Goal: Task Accomplishment & Management: Complete application form

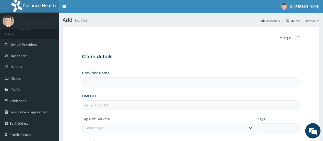
type input "[PERSON_NAME][GEOGRAPHIC_DATA]"
click at [139, 107] on input "HMO ID" at bounding box center [191, 105] width 218 height 10
type input "ksb/11234/a"
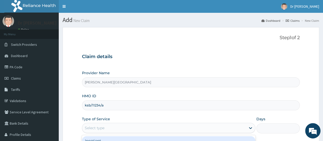
click at [135, 127] on div "Select type" at bounding box center [164, 128] width 164 height 8
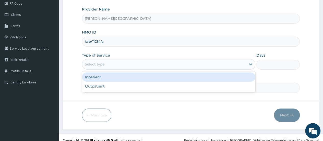
scroll to position [68, 0]
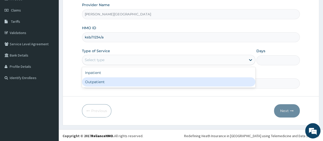
click at [143, 82] on div "Outpatient" at bounding box center [168, 81] width 173 height 9
type input "1"
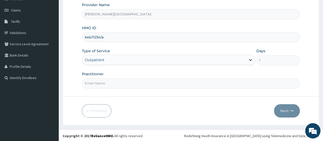
click at [143, 83] on input "Practitioner" at bounding box center [191, 83] width 218 height 10
type input "DR W..A.SMITH"
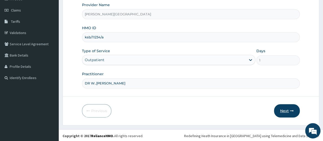
click at [288, 111] on button "Next" at bounding box center [287, 110] width 26 height 13
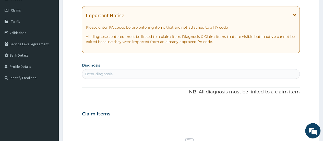
scroll to position [0, 0]
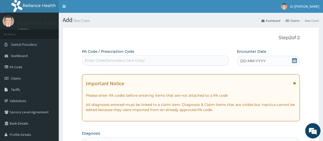
click at [259, 62] on span "DD-MM-YYYY" at bounding box center [252, 60] width 25 height 5
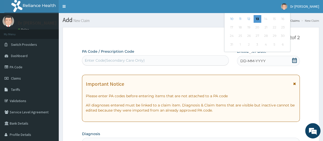
click at [296, 20] on div "Previous Month August 2025 Su Mo Tu We Th Fr Sa 27 28 29 30 31 1 2 3 4 5 6 7 8 …" at bounding box center [267, 15] width 87 height 75
click at [294, 60] on icon at bounding box center [294, 60] width 5 height 5
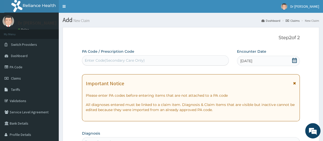
scroll to position [123, 0]
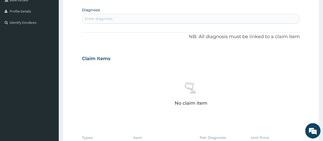
click at [107, 17] on div "Enter diagnosis" at bounding box center [99, 18] width 28 height 5
type input "rhinit"
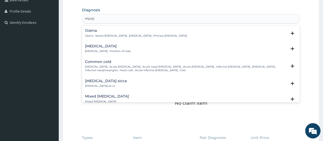
click at [96, 50] on p "Rhinitis , Irritation of nose" at bounding box center [108, 51] width 46 height 4
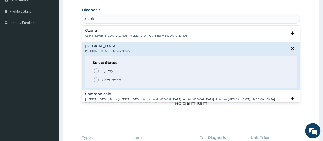
click at [96, 78] on icon "status option filled" at bounding box center [96, 80] width 6 height 6
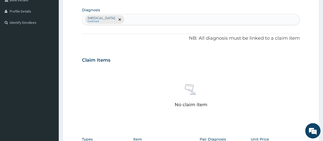
scroll to position [227, 0]
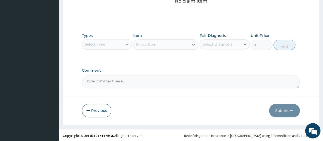
click at [124, 45] on div at bounding box center [127, 44] width 9 height 9
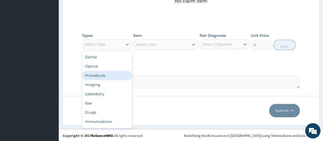
click at [106, 74] on div "Procedures" at bounding box center [107, 75] width 50 height 9
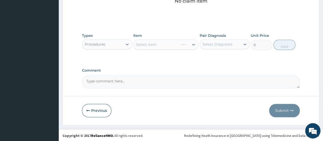
click at [150, 44] on div "Select Item" at bounding box center [165, 44] width 65 height 10
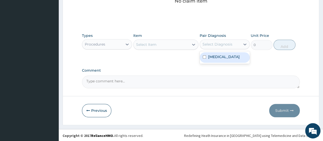
drag, startPoint x: 207, startPoint y: 44, endPoint x: 205, endPoint y: 55, distance: 11.2
click at [205, 49] on div "option Rhinitis focused, 1 of 1. 1 result available. Use Up and Down to choose …" at bounding box center [225, 44] width 50 height 10
click at [205, 55] on input "checkbox" at bounding box center [204, 56] width 3 height 3
checkbox input "true"
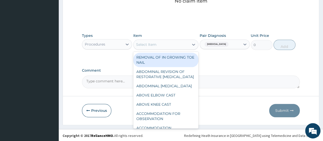
click at [181, 44] on div "Select Item" at bounding box center [162, 44] width 56 height 8
type input "e"
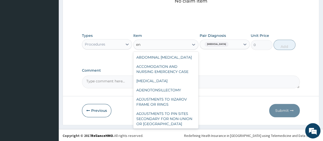
type input "e"
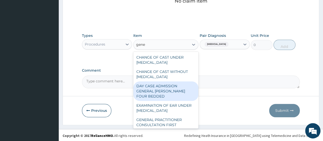
type input "gener"
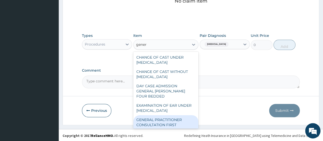
click at [158, 125] on div "GENERAL PRACTITIONER CONSULTATION FIRST OUTPATIENT CONSULTATION" at bounding box center [165, 124] width 65 height 19
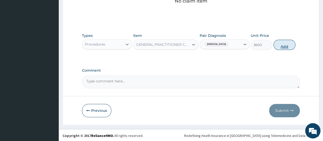
click at [291, 46] on button "Add" at bounding box center [284, 45] width 22 height 10
type input "0"
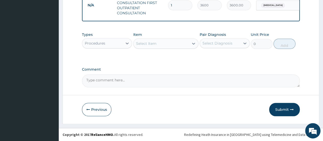
scroll to position [211, 0]
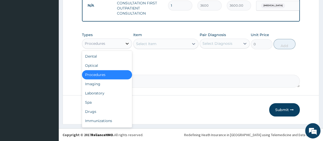
click at [123, 47] on div at bounding box center [127, 43] width 9 height 9
click at [105, 114] on div "Drugs" at bounding box center [107, 111] width 50 height 9
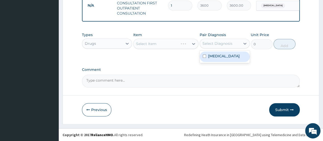
click at [208, 46] on div "Select Diagnosis" at bounding box center [217, 43] width 30 height 5
click at [207, 59] on div "[MEDICAL_DATA]" at bounding box center [225, 56] width 50 height 10
checkbox input "true"
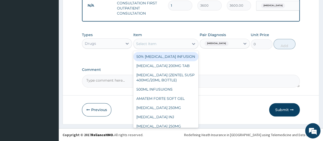
click at [168, 43] on div "Select Item" at bounding box center [162, 44] width 56 height 8
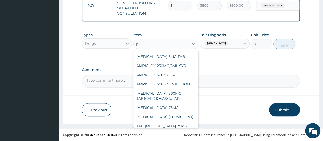
type input "p"
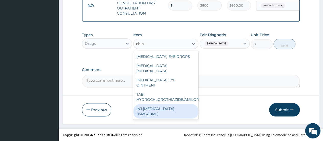
scroll to position [0, 0]
type input "c"
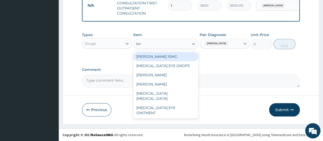
type input "lora"
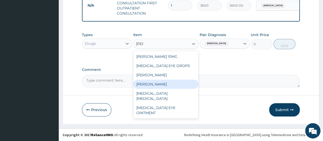
click at [156, 89] on div "[PERSON_NAME]" at bounding box center [165, 83] width 65 height 9
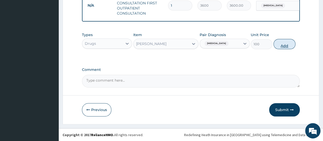
click at [284, 48] on button "Add" at bounding box center [284, 44] width 22 height 10
type input "0"
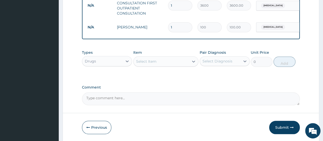
type input "10"
type input "1000.00"
type input "10"
click at [283, 132] on button "Submit" at bounding box center [284, 127] width 31 height 13
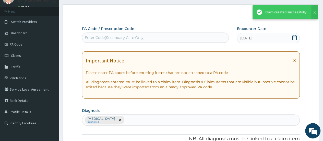
scroll to position [211, 0]
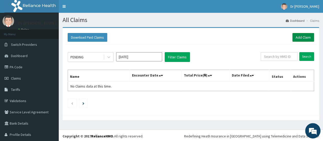
click at [298, 37] on link "Add Claim" at bounding box center [303, 37] width 22 height 9
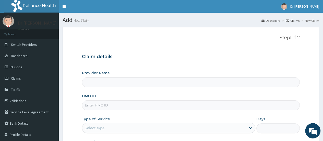
click at [123, 103] on input "HMO ID" at bounding box center [191, 105] width 218 height 10
type input "Smith Medical Centre"
type input "RSP/10027/A"
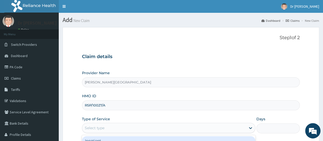
click at [125, 124] on div "Select type" at bounding box center [164, 128] width 164 height 8
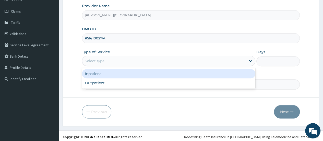
scroll to position [68, 0]
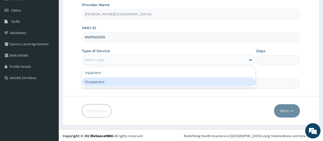
click at [148, 81] on div "Outpatient" at bounding box center [168, 81] width 173 height 9
type input "1"
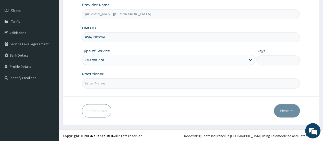
scroll to position [0, 0]
click at [148, 81] on input "Practitioner" at bounding box center [191, 83] width 218 height 10
type input "DR W..[PERSON_NAME]"
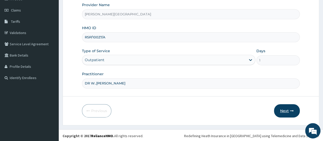
click at [288, 109] on button "Next" at bounding box center [287, 110] width 26 height 13
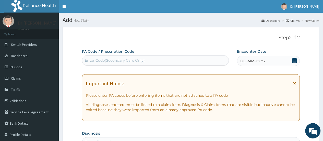
click at [188, 58] on div "Enter Code(Secondary Care Only)" at bounding box center [155, 60] width 146 height 8
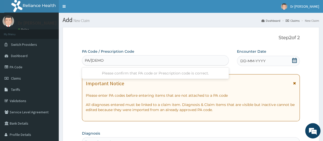
type input "PA/33EDD0"
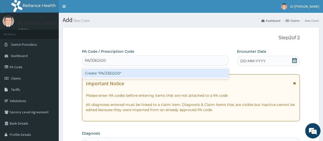
click at [184, 75] on div "Create "PA/33EDD0"" at bounding box center [155, 72] width 147 height 9
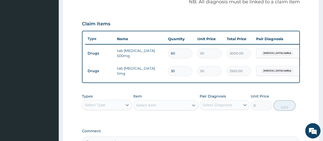
scroll to position [36, 0]
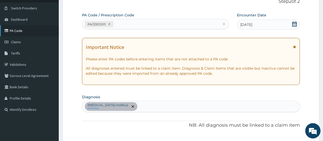
click at [21, 31] on link "PA Code" at bounding box center [29, 30] width 59 height 11
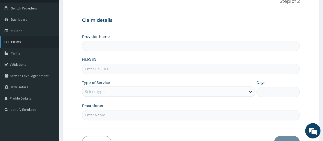
type input "Smith Medical Centre"
drag, startPoint x: 26, startPoint y: 42, endPoint x: 18, endPoint y: 28, distance: 15.8
click at [108, 66] on input "HMO ID" at bounding box center [191, 69] width 218 height 10
type input "RSP/10027/A"
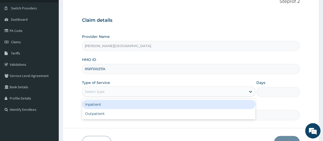
click at [112, 95] on div "Select type" at bounding box center [168, 91] width 173 height 10
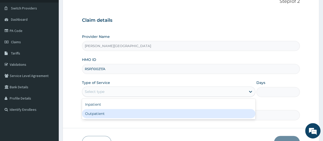
click at [110, 109] on div "Outpatient" at bounding box center [168, 113] width 173 height 9
type input "1"
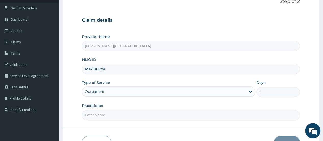
click at [110, 114] on input "Practitioner" at bounding box center [191, 115] width 218 height 10
type input "DR W..[PERSON_NAME]"
click at [288, 137] on button "Next" at bounding box center [287, 142] width 26 height 13
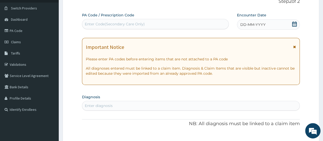
click at [113, 21] on div "Enter Code(Secondary Care Only)" at bounding box center [155, 24] width 146 height 8
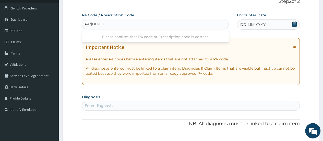
type input "PA/33EDD0"
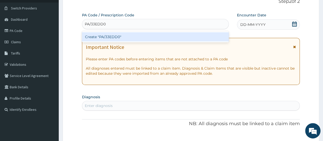
click at [113, 38] on div "Create "PA/33EDD0"" at bounding box center [155, 36] width 147 height 9
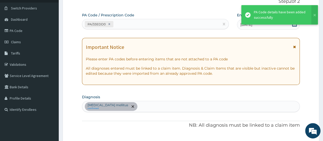
scroll to position [159, 0]
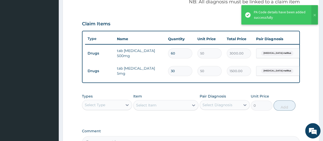
click at [94, 107] on div "Select Type" at bounding box center [95, 104] width 20 height 5
click at [97, 136] on div "Procedures" at bounding box center [107, 135] width 50 height 9
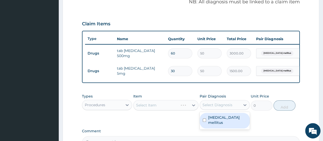
click at [231, 105] on div "Select Diagnosis" at bounding box center [220, 105] width 40 height 8
click at [219, 125] on label "Type 2 diabetes mellitus" at bounding box center [227, 120] width 39 height 10
checkbox input "true"
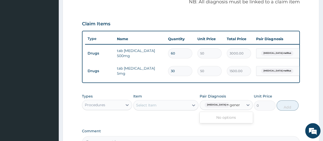
type input "gener"
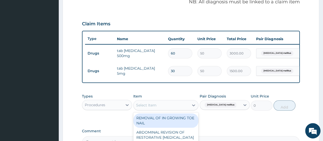
click at [162, 105] on div "Select Item" at bounding box center [162, 105] width 56 height 8
type input "genera"
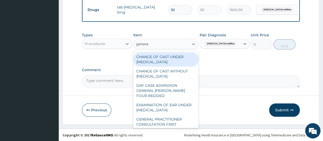
scroll to position [224, 0]
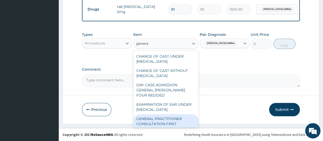
click at [169, 121] on div "GENERAL PRACTITIONER CONSULTATION FIRST OUTPATIENT CONSULTATION" at bounding box center [165, 123] width 65 height 19
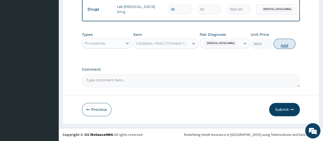
click at [283, 42] on button "Add" at bounding box center [284, 44] width 22 height 10
type input "0"
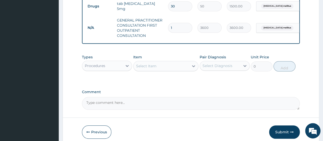
click at [110, 67] on div "Procedures" at bounding box center [102, 66] width 40 height 8
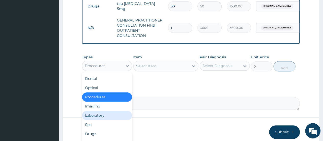
click at [94, 118] on div "Laboratory" at bounding box center [107, 115] width 50 height 9
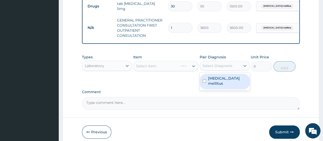
click at [209, 68] on div "Select Diagnosis" at bounding box center [217, 65] width 30 height 5
click at [208, 84] on label "Type 2 diabetes mellitus" at bounding box center [227, 81] width 39 height 10
checkbox input "true"
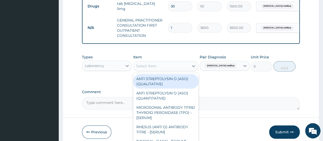
click at [167, 69] on div "Select Item" at bounding box center [162, 66] width 56 height 8
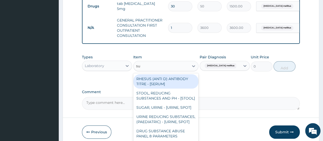
type input "sug"
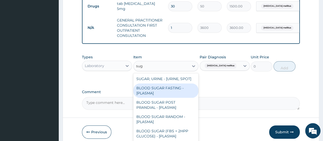
click at [164, 97] on div "BLOOD SUGAR FASTING - [PLASMA]" at bounding box center [165, 90] width 65 height 14
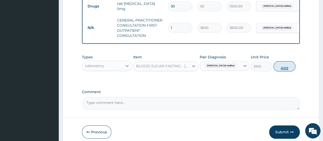
click at [289, 71] on button "Add" at bounding box center [284, 66] width 22 height 10
type input "0"
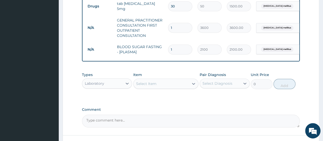
scroll to position [267, 0]
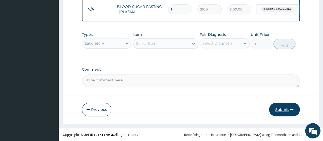
click at [288, 111] on button "Submit" at bounding box center [284, 109] width 31 height 13
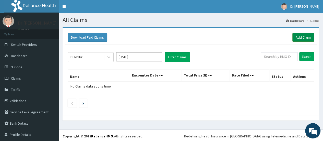
click at [298, 36] on link "Add Claim" at bounding box center [303, 37] width 22 height 9
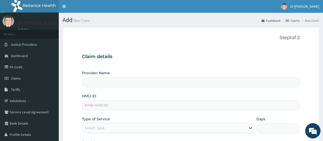
click at [110, 104] on input "HMO ID" at bounding box center [191, 105] width 218 height 10
type input "[PERSON_NAME][GEOGRAPHIC_DATA]"
type input "k"
type input "KSB/11234/A"
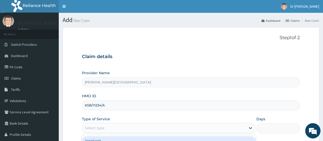
click at [112, 126] on div "Select type" at bounding box center [164, 128] width 164 height 8
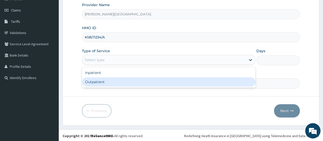
click at [167, 82] on div "Outpatient" at bounding box center [168, 81] width 173 height 9
type input "1"
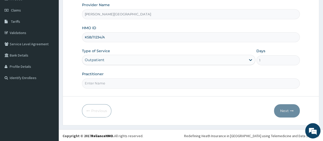
click at [151, 83] on input "Practitioner" at bounding box center [191, 83] width 218 height 10
type input "DR W..[PERSON_NAME]"
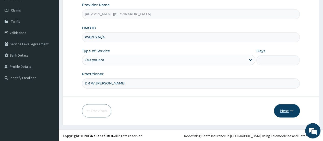
click at [283, 110] on button "Next" at bounding box center [287, 110] width 26 height 13
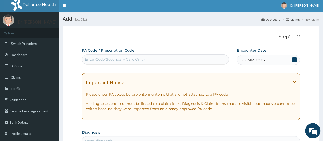
scroll to position [0, 0]
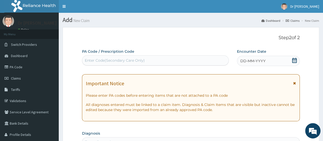
click at [255, 59] on span "DD-MM-YYYY" at bounding box center [252, 60] width 25 height 5
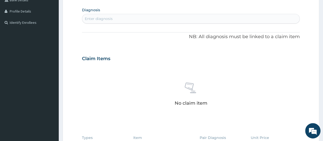
click at [98, 18] on div "Enter diagnosis" at bounding box center [99, 18] width 28 height 5
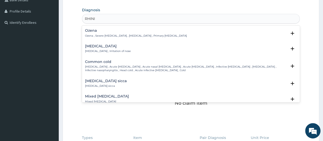
type input "RHINIT"
click at [92, 47] on h4 "Rhinitis" at bounding box center [108, 46] width 46 height 4
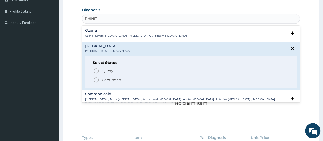
click at [97, 80] on icon "status option filled" at bounding box center [96, 80] width 6 height 6
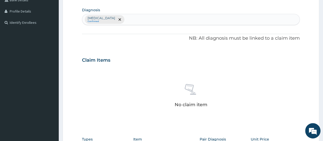
scroll to position [227, 0]
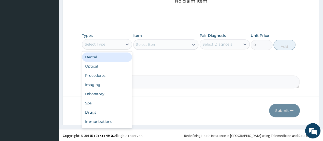
click at [117, 40] on div "Select Type" at bounding box center [102, 44] width 40 height 8
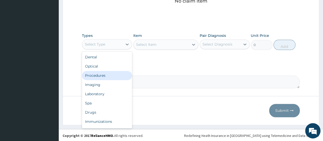
click at [100, 75] on div "Procedures" at bounding box center [107, 75] width 50 height 9
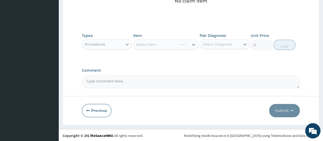
click at [219, 43] on div "Select Diagnosis" at bounding box center [217, 44] width 30 height 5
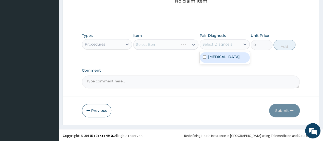
click at [212, 56] on label "Rhinitis" at bounding box center [224, 56] width 32 height 5
checkbox input "true"
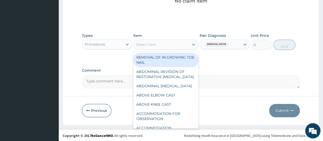
click at [165, 45] on div "Select Item" at bounding box center [162, 44] width 56 height 8
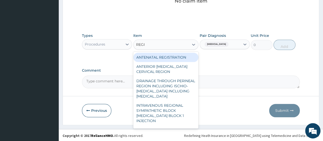
type input "REGIS"
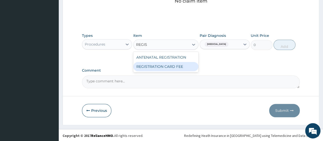
click at [170, 68] on div "REGISTRATION CARD FEE" at bounding box center [165, 66] width 65 height 9
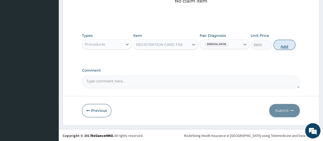
click at [286, 45] on button "Add" at bounding box center [284, 45] width 22 height 10
type input "0"
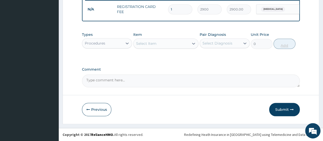
scroll to position [206, 0]
click at [291, 110] on icon "button" at bounding box center [292, 110] width 4 height 4
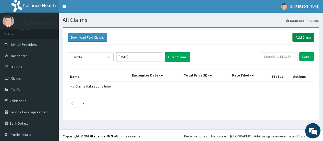
click at [303, 34] on link "Add Claim" at bounding box center [303, 37] width 22 height 9
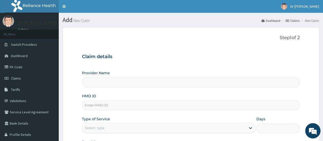
click at [127, 106] on input "HMO ID" at bounding box center [191, 105] width 218 height 10
type input "[PERSON_NAME][GEOGRAPHIC_DATA]"
type input "LCL/10033/A"
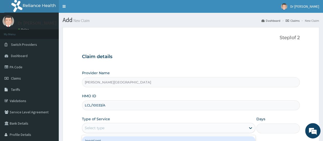
click at [136, 129] on div "Select type" at bounding box center [164, 128] width 164 height 8
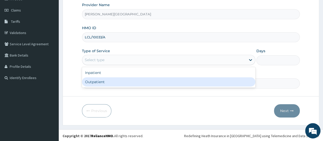
click at [165, 82] on div "Outpatient" at bounding box center [168, 81] width 173 height 9
type input "1"
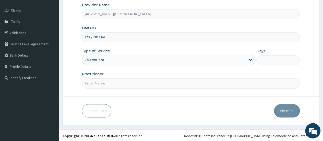
click at [128, 84] on input "Practitioner" at bounding box center [191, 83] width 218 height 10
type input "DR W..[PERSON_NAME]"
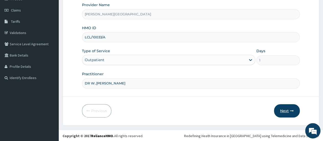
click at [288, 107] on button "Next" at bounding box center [287, 110] width 26 height 13
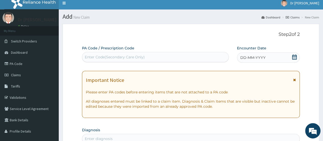
scroll to position [0, 0]
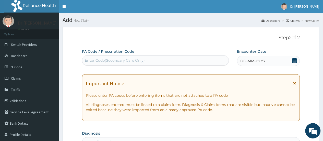
click at [272, 61] on div "DD-MM-YYYY" at bounding box center [268, 61] width 63 height 10
click at [127, 59] on div "Enter Code(Secondary Care Only)" at bounding box center [115, 60] width 60 height 5
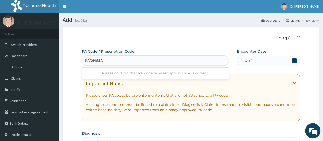
type input "PA/5FB3A1"
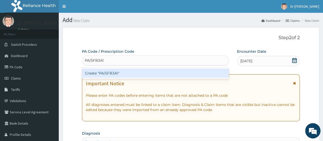
click at [127, 73] on div "Create "PA/5FB3A1"" at bounding box center [155, 72] width 147 height 9
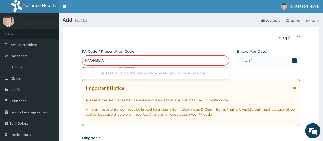
type input "PA/5FBDA1"
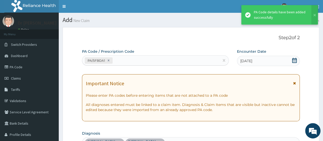
scroll to position [177, 0]
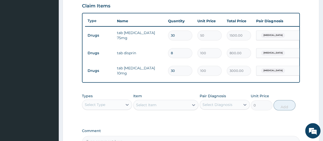
type input "3"
type input "300.00"
type input "0.00"
type input "1"
type input "100.00"
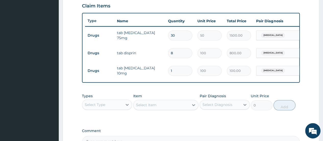
type input "14"
type input "1400.00"
type input "14"
click at [178, 35] on input "30" at bounding box center [180, 35] width 24 height 10
type input "3"
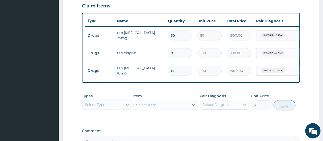
type input "150.00"
type input "31"
type input "1550.00"
type input "314"
type input "15700.00"
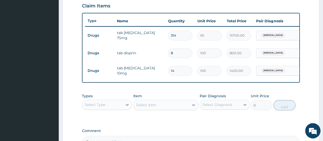
type input "31"
type input "1550.00"
type input "3"
type input "150.00"
type input "0.00"
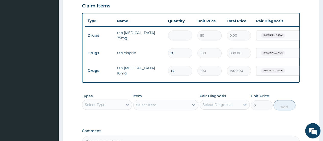
type input "1"
type input "50.00"
type input "14"
type input "700.00"
type input "14"
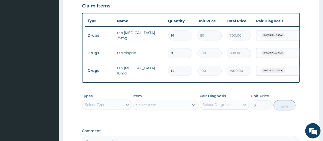
scroll to position [54, 0]
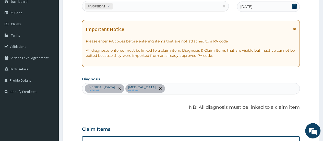
click at [171, 85] on div "[MEDICAL_DATA] confirmed [MEDICAL_DATA] confirmed" at bounding box center [190, 88] width 217 height 11
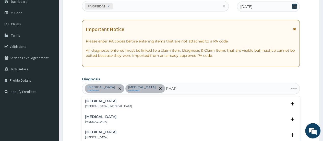
type input "PHARY"
click at [101, 121] on p "[MEDICAL_DATA]" at bounding box center [101, 122] width 32 height 4
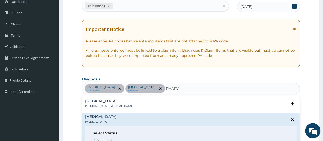
scroll to position [177, 0]
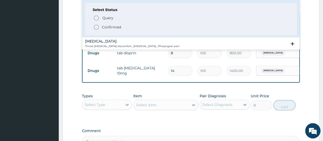
click at [98, 26] on icon "status option filled" at bounding box center [96, 27] width 6 height 6
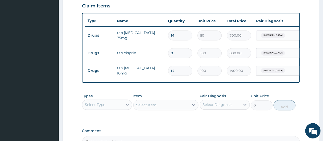
scroll to position [54, 0]
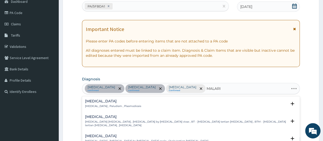
type input "MALARIA"
click at [102, 104] on p "[MEDICAL_DATA] , Paludism , Plasmodiosis" at bounding box center [113, 106] width 56 height 4
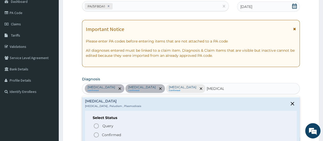
click at [97, 135] on icon "status option filled" at bounding box center [96, 135] width 6 height 6
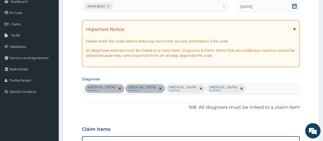
scroll to position [177, 0]
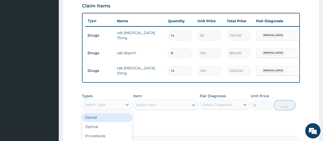
click at [118, 106] on div "Select Type" at bounding box center [102, 104] width 40 height 8
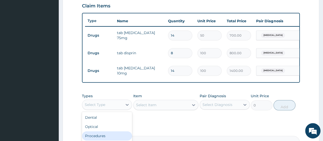
click at [113, 138] on div "Procedures" at bounding box center [107, 135] width 50 height 9
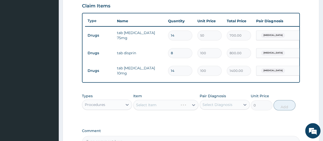
click at [148, 109] on div "Select Item" at bounding box center [165, 105] width 65 height 10
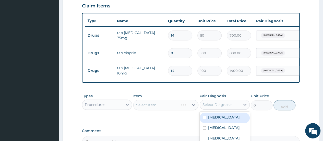
click at [205, 105] on div "Select Diagnosis" at bounding box center [220, 104] width 40 height 8
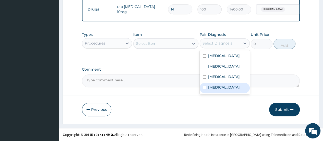
click at [203, 89] on input "checkbox" at bounding box center [204, 87] width 3 height 3
checkbox input "true"
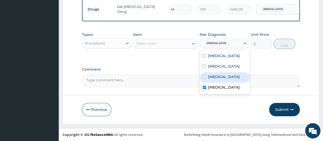
click at [204, 82] on div "Pharyngitis" at bounding box center [225, 77] width 50 height 10
checkbox input "true"
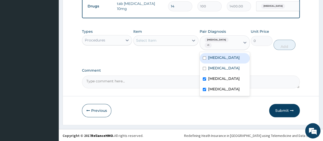
click at [204, 57] on input "checkbox" at bounding box center [204, 57] width 3 height 3
checkbox input "true"
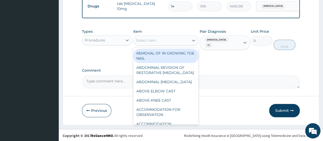
click at [172, 44] on div "Select Item" at bounding box center [162, 40] width 56 height 8
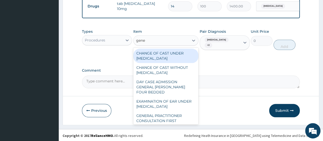
type input "gener"
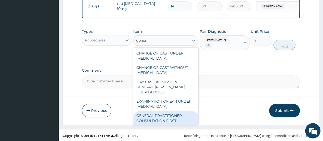
click at [174, 127] on div "GENERAL PRACTITIONER CONSULTATION FIRST OUTPATIENT CONSULTATION" at bounding box center [165, 120] width 65 height 19
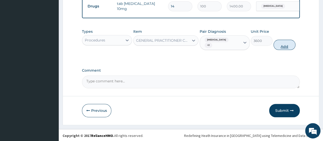
click at [290, 45] on button "Add" at bounding box center [284, 45] width 22 height 10
type input "0"
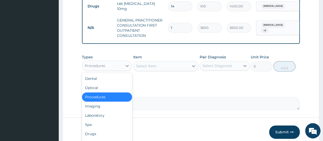
click at [119, 70] on div "Procedures" at bounding box center [102, 66] width 40 height 8
click at [109, 136] on div "Drugs" at bounding box center [107, 133] width 50 height 9
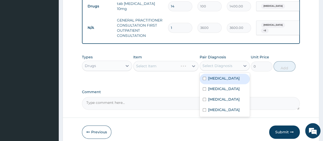
click at [221, 68] on div "Select Diagnosis" at bounding box center [217, 65] width 30 height 5
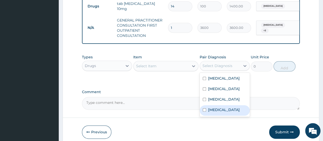
click at [205, 111] on input "checkbox" at bounding box center [204, 109] width 3 height 3
checkbox input "true"
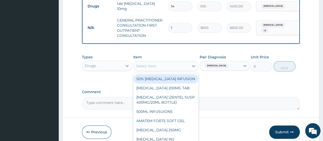
click at [160, 69] on div "Select Item" at bounding box center [162, 66] width 56 height 8
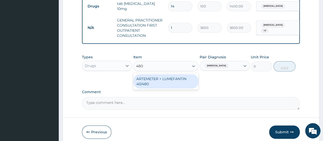
type input "480"
click at [165, 94] on label "Comment" at bounding box center [191, 92] width 218 height 4
click at [165, 97] on textarea "Comment" at bounding box center [191, 103] width 218 height 13
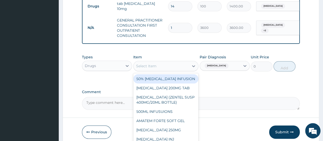
click at [165, 70] on div "Select Item" at bounding box center [162, 66] width 56 height 8
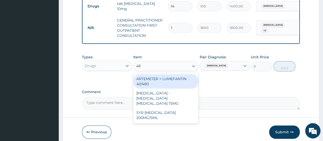
type input "480"
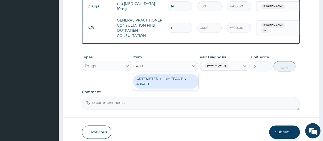
click at [165, 84] on div "ARTEMETER + LUMEFANTIN 40/480" at bounding box center [165, 81] width 65 height 14
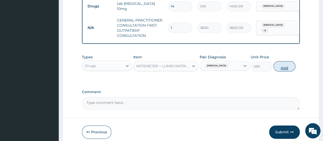
click at [282, 68] on button "Add" at bounding box center [284, 66] width 22 height 10
type input "0"
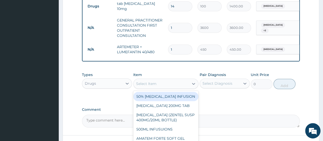
click at [172, 88] on div "Select Item" at bounding box center [162, 83] width 56 height 8
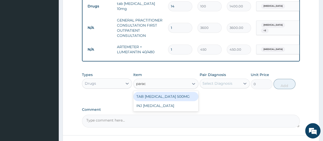
type input "parace"
click at [173, 98] on div "TAB [MEDICAL_DATA] 500MG" at bounding box center [165, 96] width 65 height 9
type input "25"
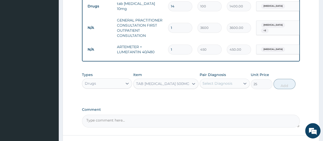
click at [208, 86] on div "Select Diagnosis" at bounding box center [217, 83] width 30 height 5
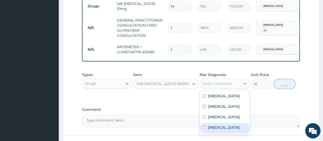
click at [204, 129] on input "checkbox" at bounding box center [204, 127] width 3 height 3
checkbox input "true"
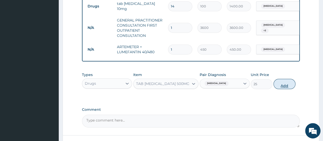
click at [286, 87] on button "Add" at bounding box center [284, 84] width 22 height 10
type input "0"
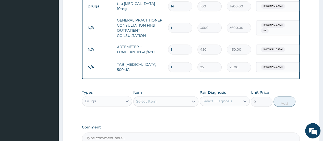
click at [174, 50] on input "1" at bounding box center [180, 49] width 24 height 10
type input "0.00"
type input "6"
type input "2700.00"
type input "6"
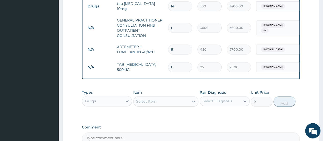
click at [176, 66] on input "1" at bounding box center [180, 67] width 24 height 10
type input "18"
type input "450.00"
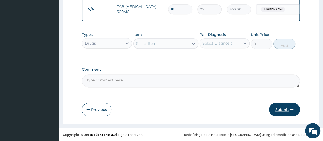
type input "18"
click at [287, 111] on button "Submit" at bounding box center [284, 109] width 31 height 13
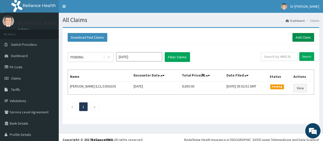
click at [302, 38] on link "Add Claim" at bounding box center [303, 37] width 22 height 9
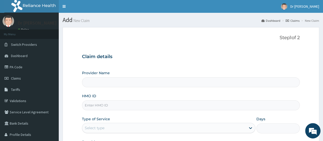
click at [129, 101] on input "HMO ID" at bounding box center [191, 105] width 218 height 10
type input "[PERSON_NAME][GEOGRAPHIC_DATA]"
type input "lgc/10064/A"
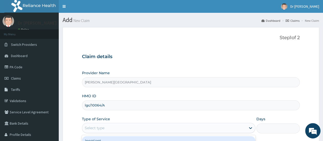
click at [114, 126] on div "Select type" at bounding box center [164, 128] width 164 height 8
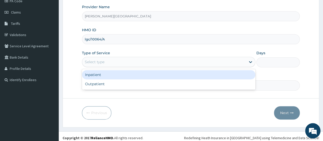
scroll to position [68, 0]
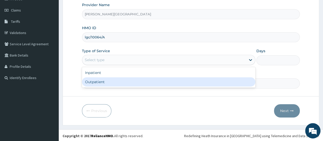
click at [131, 84] on div "Outpatient" at bounding box center [168, 81] width 173 height 9
type input "1"
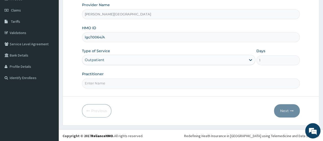
click at [122, 81] on input "Practitioner" at bounding box center [191, 83] width 218 height 10
type input "DR W..[PERSON_NAME]"
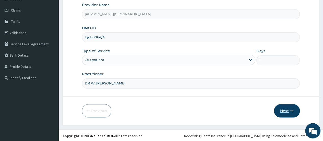
click at [283, 112] on button "Next" at bounding box center [287, 110] width 26 height 13
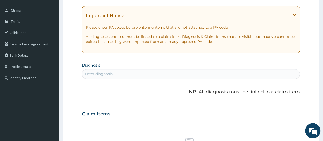
scroll to position [0, 0]
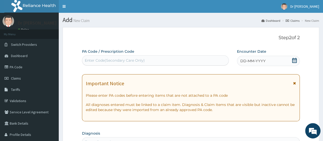
click at [295, 63] on icon at bounding box center [294, 60] width 5 height 5
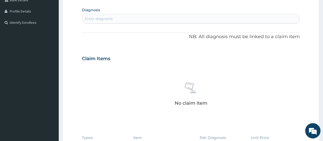
click at [136, 17] on div "Enter diagnosis" at bounding box center [190, 19] width 217 height 8
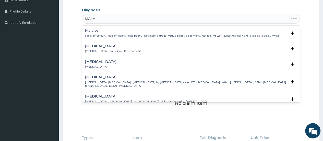
type input "MALAR"
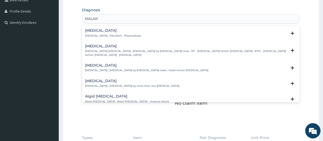
click at [97, 35] on p "Malaria , Paludism , Plasmodiosis" at bounding box center [113, 36] width 56 height 4
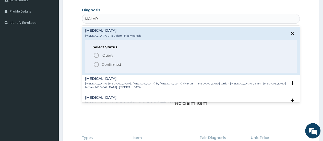
click at [95, 66] on circle "status option filled" at bounding box center [96, 64] width 5 height 5
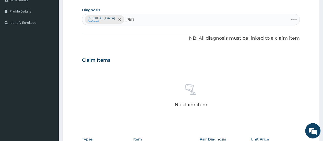
type input "ANAE"
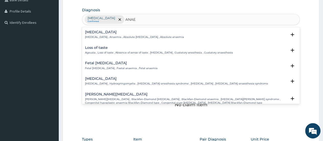
click at [109, 30] on h4 "Anemia" at bounding box center [134, 32] width 99 height 4
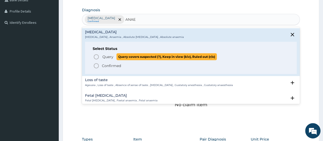
click at [94, 55] on circle "status option query" at bounding box center [96, 56] width 5 height 5
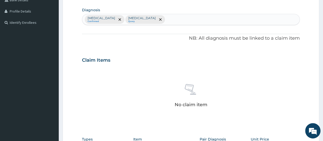
scroll to position [227, 0]
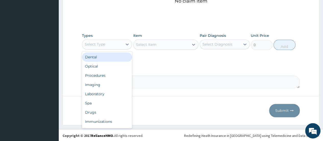
click at [119, 44] on div "Select Type" at bounding box center [102, 44] width 40 height 8
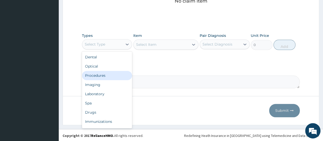
click at [105, 71] on div "Procedures" at bounding box center [107, 75] width 50 height 9
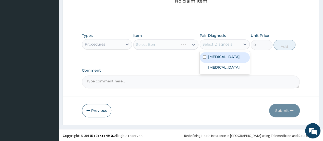
click at [214, 43] on div "Select Diagnosis" at bounding box center [217, 44] width 30 height 5
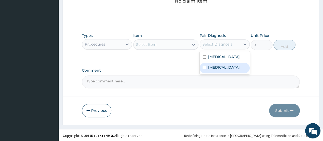
click at [204, 67] on input "checkbox" at bounding box center [204, 67] width 3 height 3
checkbox input "true"
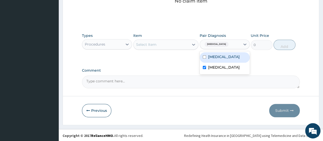
drag, startPoint x: 205, startPoint y: 56, endPoint x: 170, endPoint y: 45, distance: 36.7
click at [170, 45] on div "Types Procedures Item Select Item Pair Diagnosis option Anemia, selected. optio…" at bounding box center [191, 41] width 218 height 22
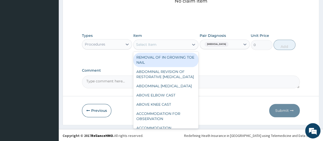
click at [170, 45] on div "Select Item" at bounding box center [162, 44] width 56 height 8
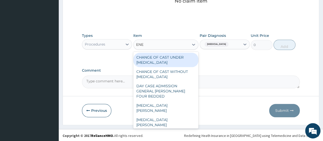
type input "ENER"
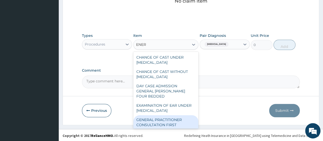
click at [189, 125] on div "GENERAL PRACTITIONER CONSULTATION FIRST OUTPATIENT CONSULTATION" at bounding box center [165, 124] width 65 height 19
type input "3600"
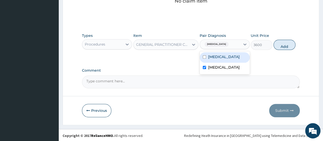
click at [233, 44] on div "Anemia" at bounding box center [220, 44] width 40 height 9
click at [205, 57] on input "checkbox" at bounding box center [204, 56] width 3 height 3
checkbox input "true"
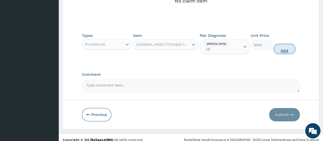
click at [280, 44] on button "Add" at bounding box center [284, 49] width 22 height 10
type input "0"
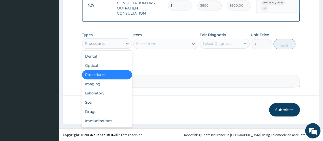
click at [103, 45] on div "Procedures" at bounding box center [95, 43] width 20 height 5
click at [96, 95] on div "Laboratory" at bounding box center [107, 92] width 50 height 9
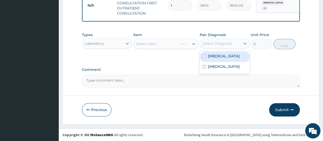
click at [206, 46] on div "Select Diagnosis" at bounding box center [217, 43] width 30 height 5
drag, startPoint x: 205, startPoint y: 58, endPoint x: 170, endPoint y: 47, distance: 36.8
click at [170, 47] on div "Types Laboratory Item Select Item Pair Diagnosis option Malaria, selected. opti…" at bounding box center [191, 41] width 218 height 22
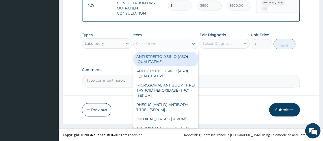
click at [170, 47] on div "Select Item" at bounding box center [162, 44] width 56 height 8
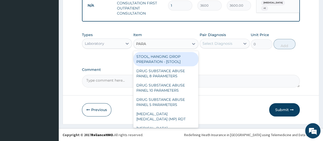
type input "PARAS"
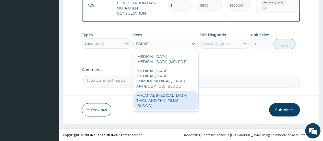
click at [169, 91] on div "MALARIAL PARASITE THICK AND THIN FILMS - [BLOOD]" at bounding box center [165, 100] width 65 height 19
type input "2100"
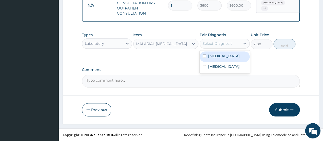
click at [233, 47] on div "Select Diagnosis" at bounding box center [220, 43] width 40 height 8
click at [205, 58] on input "checkbox" at bounding box center [204, 55] width 3 height 3
checkbox input "true"
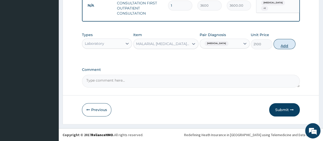
click at [284, 48] on button "Add" at bounding box center [284, 44] width 22 height 10
type input "0"
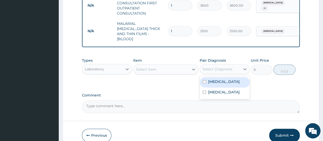
click at [224, 69] on div "Select Diagnosis" at bounding box center [217, 68] width 30 height 5
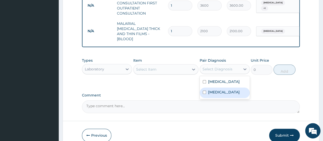
click at [212, 90] on label "Anemia" at bounding box center [224, 91] width 32 height 5
checkbox input "true"
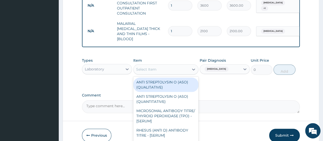
click at [170, 68] on div "Select Item" at bounding box center [162, 69] width 56 height 8
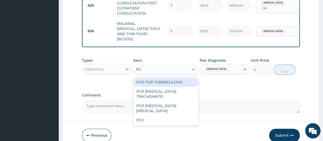
type input "PCV"
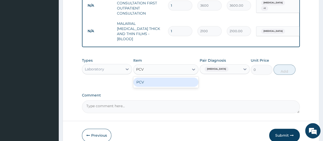
click at [169, 83] on div "PCV" at bounding box center [165, 81] width 65 height 9
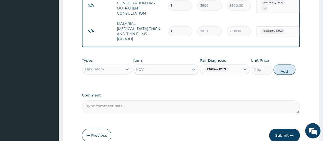
click at [276, 70] on button "Add" at bounding box center [284, 69] width 22 height 10
type input "0"
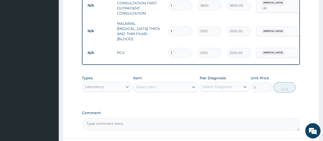
click at [112, 84] on div "Laboratory" at bounding box center [102, 86] width 40 height 8
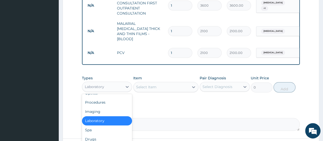
scroll to position [17, 0]
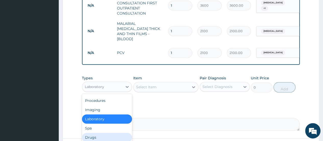
click at [110, 135] on div "Drugs" at bounding box center [107, 137] width 50 height 9
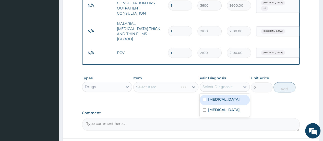
click at [216, 86] on div "Select Diagnosis" at bounding box center [217, 86] width 30 height 5
click at [205, 98] on input "checkbox" at bounding box center [204, 99] width 3 height 3
checkbox input "true"
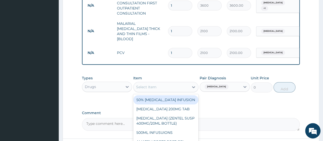
click at [172, 87] on div "Select Item" at bounding box center [162, 87] width 56 height 8
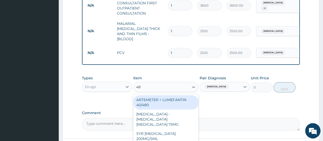
type input "480"
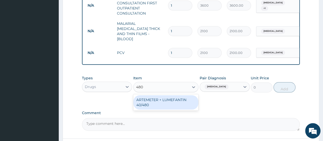
click at [174, 99] on div "ARTEMETER + LUMEFANTIN 40/480" at bounding box center [165, 102] width 65 height 14
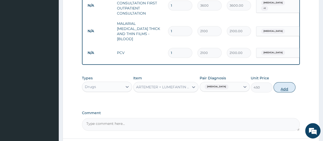
click at [286, 87] on button "Add" at bounding box center [284, 87] width 22 height 10
type input "0"
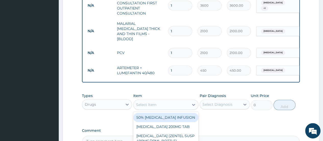
click at [172, 101] on div "Select Item" at bounding box center [162, 104] width 56 height 8
type input "PARACE"
click at [175, 116] on div "TAB [MEDICAL_DATA] 500MG" at bounding box center [165, 117] width 65 height 9
type input "25"
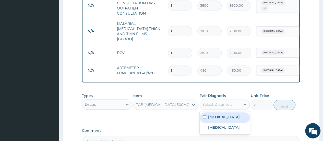
click at [212, 102] on div "Select Diagnosis" at bounding box center [217, 104] width 30 height 5
click at [206, 115] on div "Malaria" at bounding box center [225, 117] width 50 height 10
checkbox input "true"
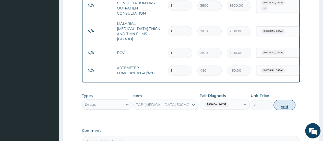
click at [284, 104] on button "Add" at bounding box center [284, 105] width 22 height 10
type input "0"
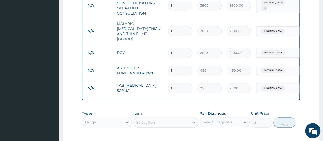
type input "18"
type input "450.00"
type input "18"
click at [177, 65] on input "1" at bounding box center [180, 70] width 24 height 10
type input "0.00"
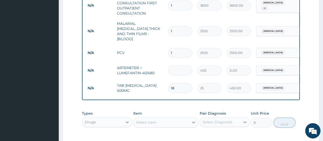
type input "4"
type input "1800.00"
type input "0.00"
type input "6"
type input "2700.00"
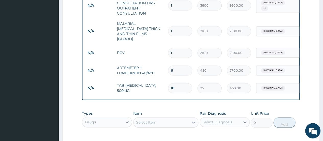
scroll to position [288, 0]
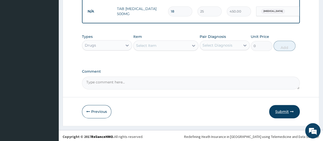
type input "6"
click at [279, 112] on button "Submit" at bounding box center [284, 111] width 31 height 13
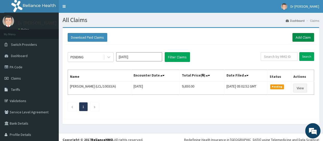
click at [303, 40] on link "Add Claim" at bounding box center [303, 37] width 22 height 9
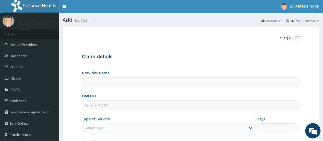
click at [110, 105] on input "HMO ID" at bounding box center [191, 105] width 218 height 10
type input "AD"
type input "[PERSON_NAME][GEOGRAPHIC_DATA]"
type input "ADX/10079/A"
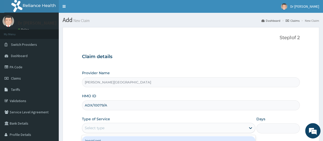
click at [105, 127] on div "Select type" at bounding box center [164, 128] width 164 height 8
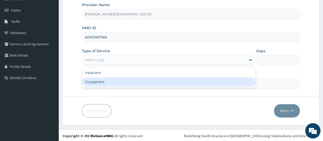
click at [152, 79] on div "Outpatient" at bounding box center [168, 81] width 173 height 9
type input "1"
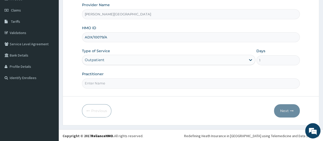
click at [132, 85] on input "Practitioner" at bounding box center [191, 83] width 218 height 10
type input "DR W..[PERSON_NAME]"
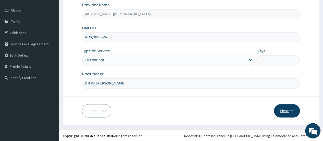
click at [286, 111] on button "Next" at bounding box center [287, 110] width 26 height 13
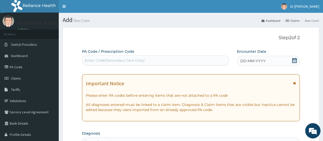
click at [164, 61] on div "Enter Code(Secondary Care Only)" at bounding box center [155, 60] width 146 height 8
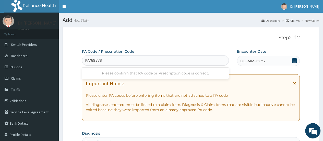
type input "PA/69578A"
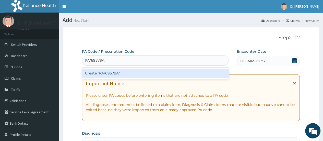
click at [155, 76] on div "Create "PA/69578A"" at bounding box center [155, 72] width 147 height 9
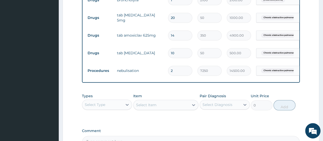
scroll to position [89, 0]
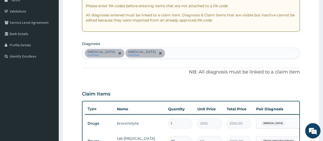
type input "1"
type input "7250.00"
type input "0"
type input "0.00"
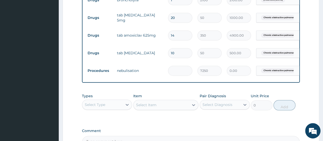
type input "2"
type input "14500.00"
type input "2"
click at [118, 109] on div "Select Type" at bounding box center [102, 104] width 40 height 8
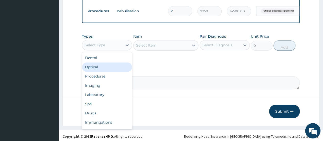
scroll to position [277, 0]
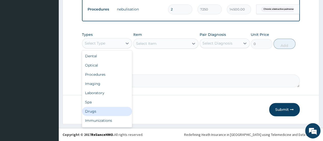
click at [94, 111] on div "Drugs" at bounding box center [107, 110] width 50 height 9
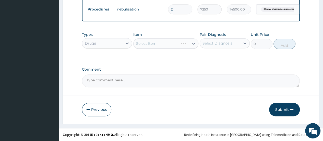
click at [147, 43] on div "Select Item" at bounding box center [165, 43] width 65 height 10
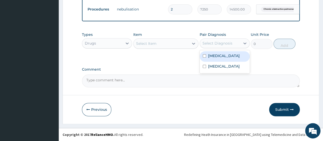
click at [225, 42] on div "Select Diagnosis" at bounding box center [217, 43] width 30 height 5
click at [204, 57] on input "checkbox" at bounding box center [204, 55] width 3 height 3
checkbox input "true"
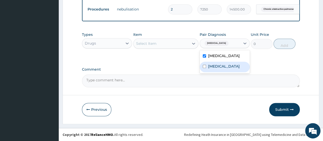
click at [204, 68] on input "checkbox" at bounding box center [204, 66] width 3 height 3
checkbox input "true"
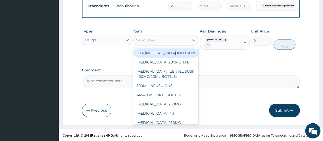
click at [163, 44] on div "Select Item" at bounding box center [162, 40] width 56 height 8
type input "625"
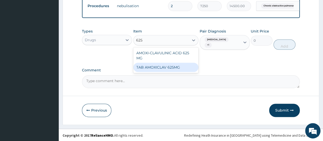
click at [168, 73] on div "AMOXI-CLAVULINIC ACID 625 MG TAB AMOXICLAV 625MG" at bounding box center [165, 60] width 65 height 26
click at [170, 71] on div "TAB AMOXICLAV 625MG" at bounding box center [165, 67] width 65 height 9
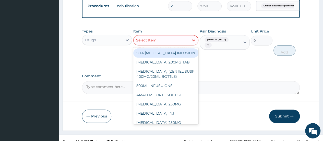
click at [165, 44] on div "Select Item" at bounding box center [162, 40] width 56 height 8
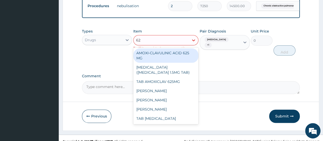
type input "625"
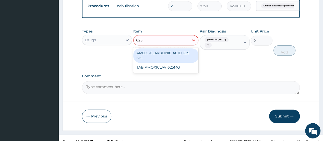
click at [165, 58] on div "AMOXI-CLAVULINIC ACID 625 MG" at bounding box center [165, 55] width 65 height 14
type input "340"
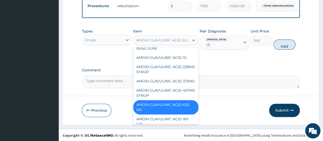
click at [185, 43] on div "AMOXI-CLAVULINIC ACID 625 MG" at bounding box center [163, 40] width 54 height 5
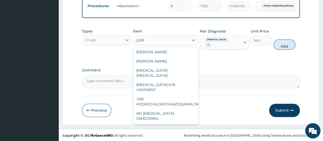
scroll to position [2, 0]
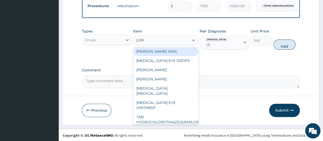
type input "LORA"
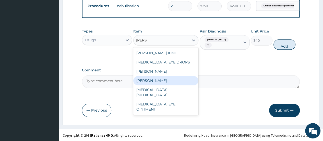
click at [156, 85] on div "[PERSON_NAME]" at bounding box center [165, 80] width 65 height 9
type input "100"
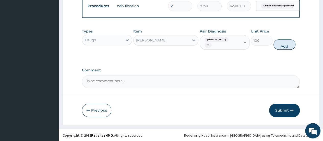
click at [244, 43] on icon at bounding box center [244, 42] width 5 height 5
click at [204, 68] on input "checkbox" at bounding box center [204, 67] width 3 height 3
checkbox input "false"
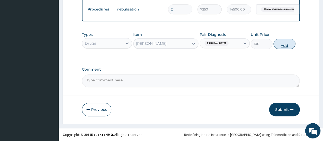
click at [286, 42] on button "Add" at bounding box center [284, 44] width 22 height 10
type input "0"
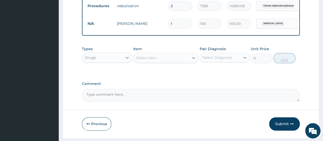
type input "0.00"
type input "5"
type input "500.00"
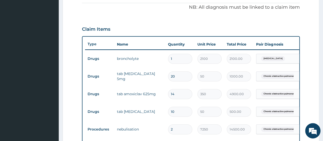
type input "5"
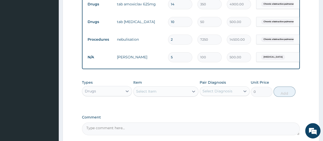
scroll to position [246, 0]
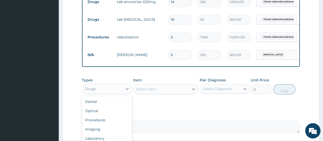
click at [100, 92] on div "Drugs" at bounding box center [102, 89] width 40 height 8
click at [96, 123] on div "Procedures" at bounding box center [107, 119] width 50 height 9
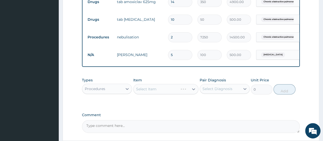
click at [211, 89] on div "Select Diagnosis" at bounding box center [220, 89] width 40 height 8
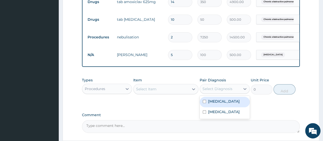
click at [205, 103] on input "checkbox" at bounding box center [204, 101] width 3 height 3
checkbox input "true"
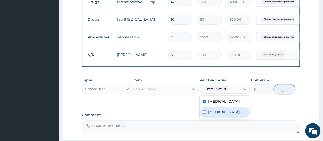
click at [204, 113] on input "checkbox" at bounding box center [204, 111] width 3 height 3
checkbox input "true"
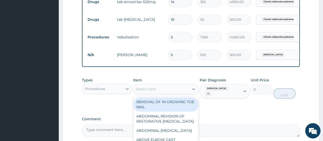
click at [169, 92] on div "Select Item" at bounding box center [162, 89] width 56 height 8
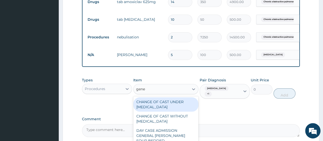
type input "gener"
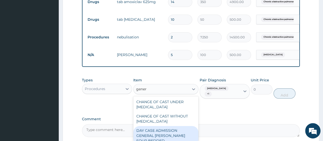
scroll to position [67, 0]
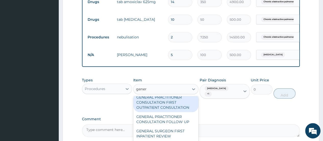
click at [175, 108] on div "GENERAL PRACTITIONER CONSULTATION FIRST OUTPATIENT CONSULTATION" at bounding box center [165, 101] width 65 height 19
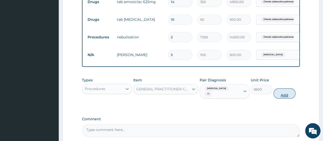
click at [288, 90] on button "Add" at bounding box center [284, 93] width 22 height 10
type input "0"
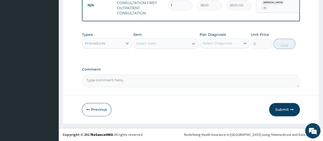
scroll to position [320, 0]
click at [288, 110] on button "Submit" at bounding box center [284, 109] width 31 height 13
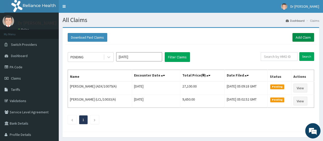
click at [306, 39] on link "Add Claim" at bounding box center [303, 37] width 22 height 9
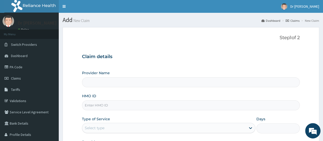
click at [143, 105] on input "HMO ID" at bounding box center [191, 105] width 218 height 10
type input "[PERSON_NAME][GEOGRAPHIC_DATA]"
type input "PPY/10503/D"
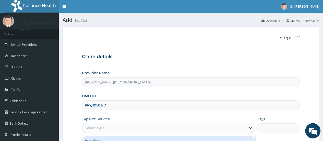
click at [127, 126] on div "Select type" at bounding box center [164, 128] width 164 height 8
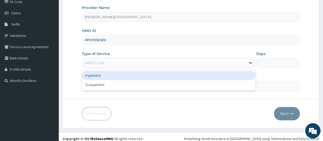
scroll to position [68, 0]
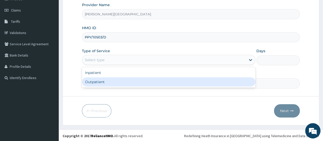
click at [134, 80] on div "Outpatient" at bounding box center [168, 81] width 173 height 9
type input "1"
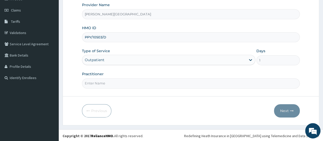
click at [135, 86] on input "Practitioner" at bounding box center [191, 83] width 218 height 10
type input "DR W..[PERSON_NAME]"
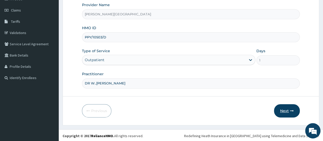
click at [283, 112] on button "Next" at bounding box center [287, 110] width 26 height 13
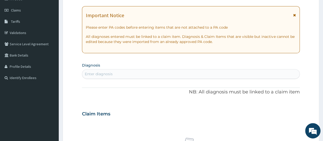
scroll to position [0, 0]
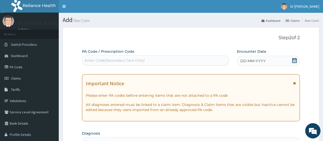
click at [184, 59] on div "Enter Code(Secondary Care Only)" at bounding box center [155, 60] width 146 height 8
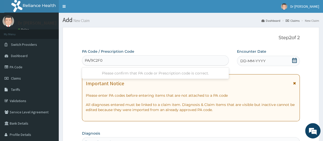
type input "PA/9C2F02"
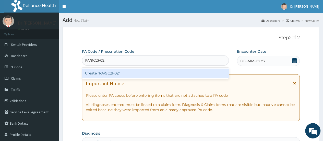
click at [152, 74] on div "Create "PA/9C2F02"" at bounding box center [155, 72] width 147 height 9
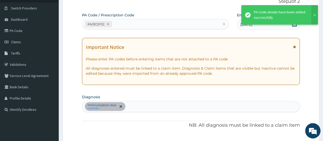
scroll to position [159, 0]
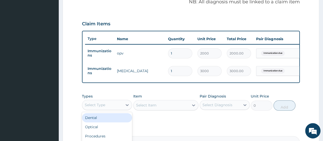
click at [122, 109] on div "Select Type" at bounding box center [102, 105] width 40 height 8
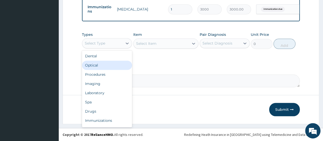
scroll to position [224, 0]
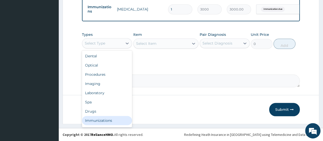
click at [91, 121] on div "Immunizations" at bounding box center [107, 120] width 50 height 9
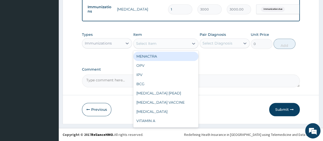
click at [163, 44] on div "Select Item" at bounding box center [162, 43] width 56 height 8
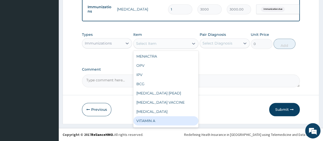
click at [155, 120] on div "VITAMIN A" at bounding box center [165, 120] width 65 height 9
type input "1000"
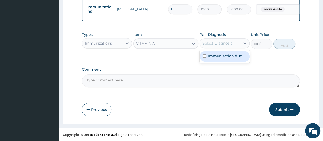
click at [220, 42] on div "Select Diagnosis" at bounding box center [217, 43] width 30 height 5
click at [216, 54] on label "Immunization due" at bounding box center [225, 55] width 34 height 5
checkbox input "true"
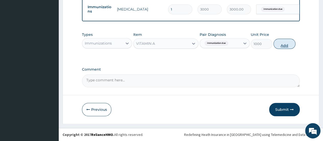
click at [285, 44] on button "Add" at bounding box center [284, 44] width 22 height 10
type input "0"
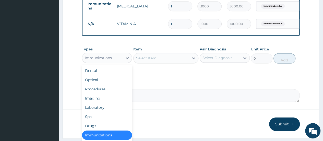
click at [112, 62] on div "Immunizations" at bounding box center [102, 58] width 40 height 8
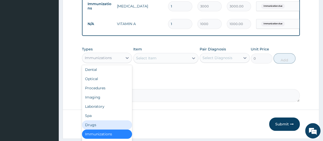
click at [103, 127] on div "Drugs" at bounding box center [107, 124] width 50 height 9
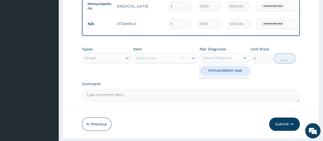
click at [219, 60] on div "Select Diagnosis" at bounding box center [217, 57] width 30 height 5
click at [211, 73] on label "Immunization due" at bounding box center [225, 70] width 34 height 5
checkbox input "true"
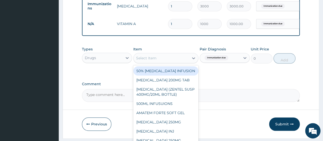
click at [170, 59] on div "Select Item" at bounding box center [162, 58] width 56 height 8
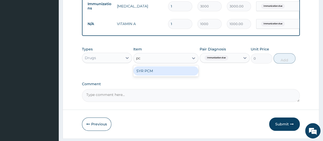
type input "pcm"
click at [170, 75] on div "SYR PCM" at bounding box center [165, 70] width 65 height 9
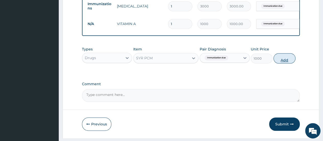
click at [284, 62] on button "Add" at bounding box center [284, 58] width 22 height 10
type input "0"
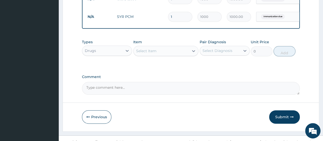
scroll to position [259, 0]
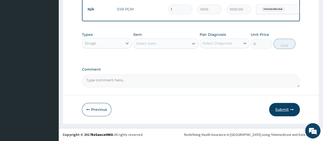
click at [284, 109] on button "Submit" at bounding box center [284, 109] width 31 height 13
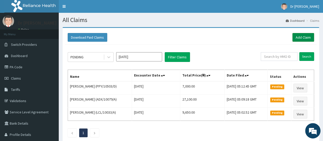
click at [311, 34] on link "Add Claim" at bounding box center [303, 37] width 22 height 9
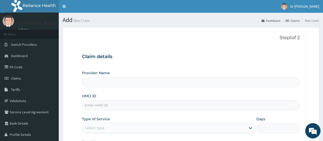
type input "[PERSON_NAME][GEOGRAPHIC_DATA]"
click at [147, 103] on input "HMO ID" at bounding box center [191, 105] width 218 height 10
type input "pza/10007/b"
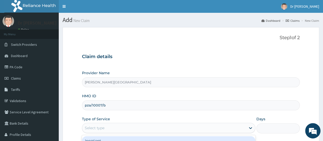
click at [131, 126] on div "Select type" at bounding box center [164, 128] width 164 height 8
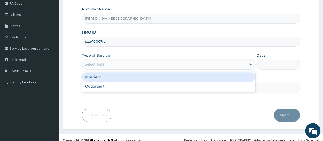
scroll to position [68, 0]
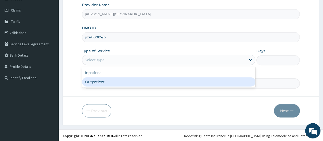
click at [133, 82] on div "Outpatient" at bounding box center [168, 81] width 173 height 9
type input "1"
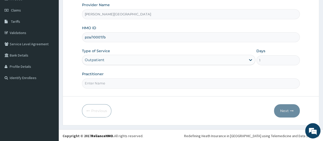
click at [129, 84] on input "Practitioner" at bounding box center [191, 83] width 218 height 10
type input "DR W..[PERSON_NAME]"
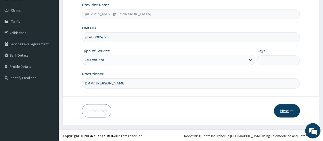
click at [288, 110] on button "Next" at bounding box center [287, 110] width 26 height 13
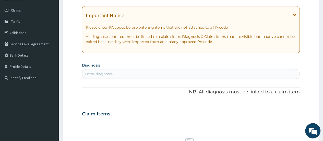
click at [111, 71] on div "Enter diagnosis" at bounding box center [99, 73] width 28 height 5
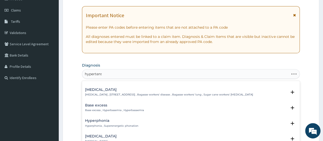
scroll to position [154, 0]
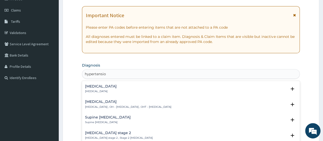
type input "hypertension"
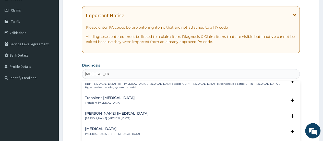
scroll to position [421, 0]
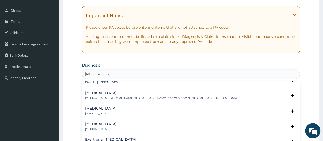
click at [180, 97] on p "Essential hypertension , Idiopathic hypertension , Systemic primary arterial hy…" at bounding box center [161, 98] width 153 height 4
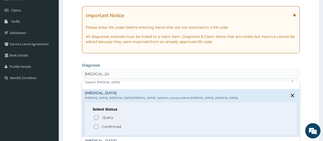
click at [97, 124] on icon "status option filled" at bounding box center [96, 126] width 6 height 6
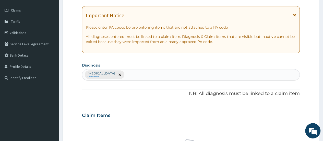
scroll to position [191, 0]
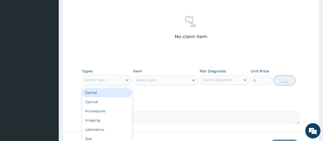
click at [118, 77] on div "Select Type" at bounding box center [102, 80] width 40 height 8
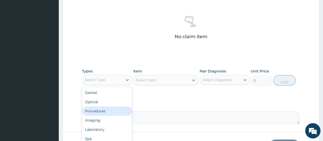
click at [107, 112] on div "Procedures" at bounding box center [107, 110] width 50 height 9
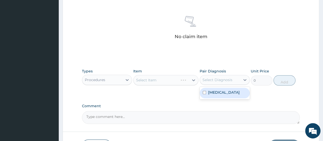
click at [220, 79] on div "Select Diagnosis" at bounding box center [217, 79] width 30 height 5
click at [204, 94] on input "checkbox" at bounding box center [204, 92] width 3 height 3
checkbox input "true"
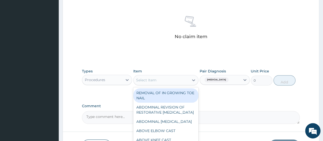
click at [156, 77] on div "Select Item" at bounding box center [146, 79] width 20 height 5
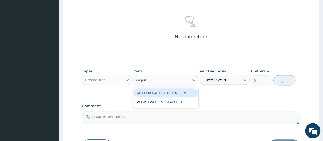
type input "registr"
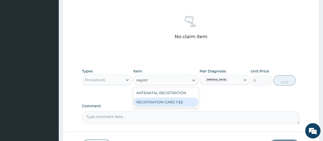
click at [159, 103] on div "REGISTRATION CARD FEE" at bounding box center [165, 101] width 65 height 9
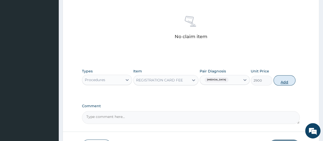
click at [284, 76] on button "Add" at bounding box center [284, 80] width 22 height 10
type input "0"
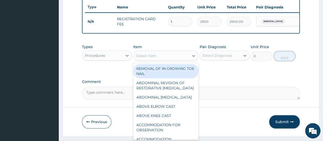
click at [165, 58] on div "Select Item" at bounding box center [162, 56] width 56 height 8
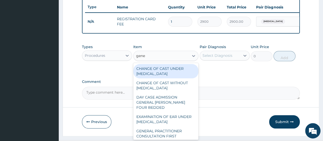
type input "gener"
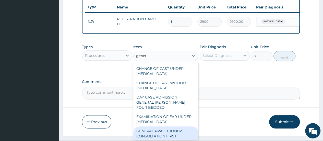
click at [162, 138] on div "GENERAL PRACTITIONER CONSULTATION FIRST OUTPATIENT CONSULTATION" at bounding box center [165, 135] width 65 height 19
type input "3600"
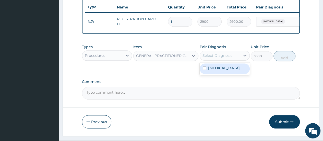
click at [220, 57] on div "Select Diagnosis" at bounding box center [217, 55] width 30 height 5
click at [213, 70] on label "Essential hypertension" at bounding box center [224, 67] width 32 height 5
checkbox input "true"
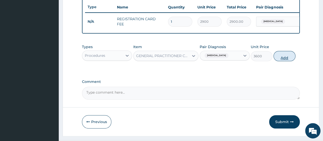
click at [289, 59] on button "Add" at bounding box center [284, 56] width 22 height 10
type input "0"
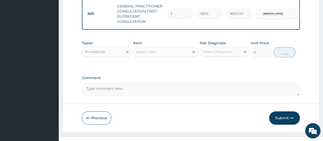
scroll to position [232, 0]
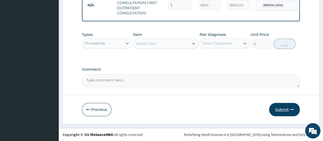
click at [288, 108] on button "Submit" at bounding box center [284, 109] width 31 height 13
click at [284, 111] on button "Submit" at bounding box center [284, 109] width 31 height 13
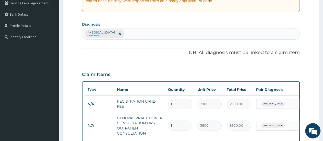
scroll to position [0, 0]
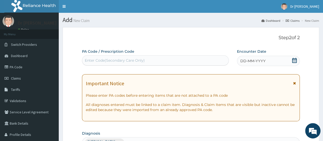
click at [166, 60] on div "Enter Code(Secondary Care Only)" at bounding box center [155, 60] width 146 height 8
type input "P"
click at [294, 58] on icon at bounding box center [294, 60] width 5 height 5
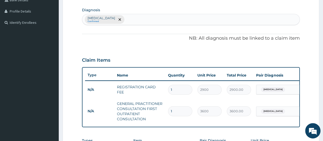
click at [139, 18] on div "Essential hypertension Confirmed" at bounding box center [190, 19] width 217 height 11
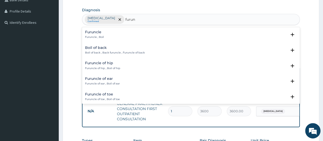
type input "furunc"
click at [96, 33] on h4 "Furuncle" at bounding box center [94, 32] width 19 height 4
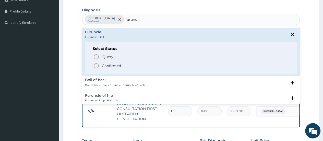
click at [97, 66] on icon "status option filled" at bounding box center [96, 66] width 6 height 6
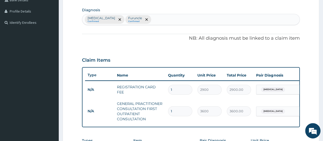
scroll to position [232, 0]
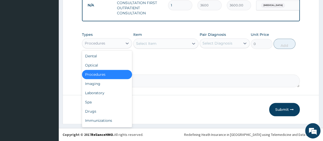
click at [108, 45] on div "Procedures" at bounding box center [102, 43] width 40 height 8
click at [94, 110] on div "Drugs" at bounding box center [107, 110] width 50 height 9
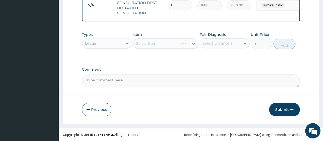
click at [213, 43] on div "Select Diagnosis" at bounding box center [217, 43] width 30 height 5
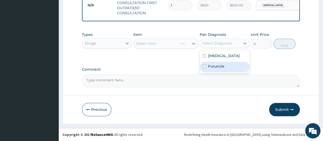
click at [204, 68] on input "checkbox" at bounding box center [204, 66] width 3 height 3
checkbox input "true"
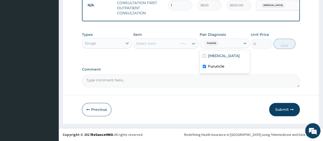
click at [157, 42] on div "Select Item" at bounding box center [165, 43] width 65 height 10
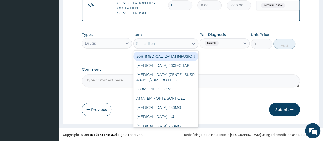
click at [160, 46] on div "Select Item" at bounding box center [162, 43] width 56 height 8
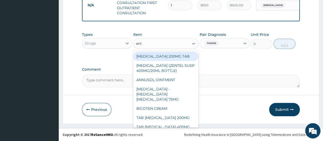
type input "enta"
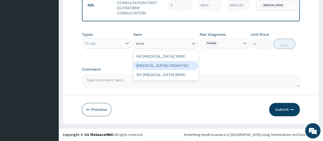
click at [160, 64] on div "GENTAMICIN CREAM 15G" at bounding box center [165, 65] width 65 height 9
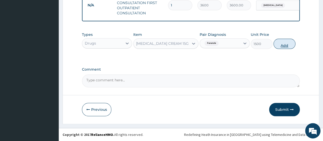
click at [284, 42] on button "Add" at bounding box center [284, 44] width 22 height 10
type input "0"
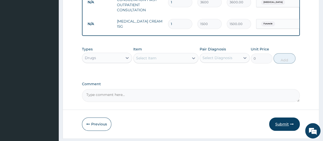
click at [284, 128] on button "Submit" at bounding box center [284, 123] width 31 height 13
click at [282, 127] on button "Submit" at bounding box center [284, 123] width 31 height 13
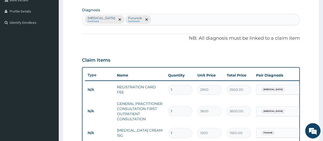
scroll to position [246, 0]
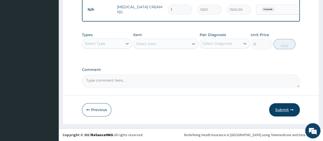
click at [280, 115] on button "Submit" at bounding box center [284, 109] width 31 height 13
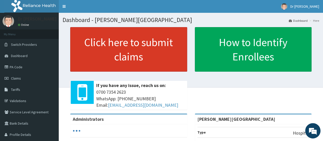
click at [149, 46] on link "Click here to submit claims" at bounding box center [128, 49] width 117 height 44
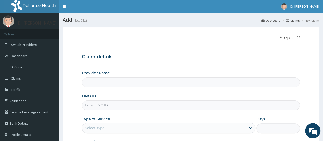
click at [115, 108] on input "HMO ID" at bounding box center [191, 105] width 218 height 10
type input "Smith Medical Centre"
type input "pza/10007/b"
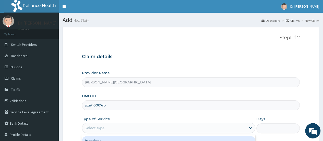
click at [112, 127] on div "Select type" at bounding box center [164, 128] width 164 height 8
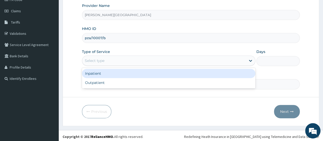
scroll to position [68, 0]
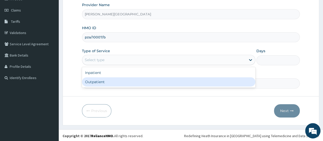
click at [147, 82] on div "Outpatient" at bounding box center [168, 81] width 173 height 9
type input "1"
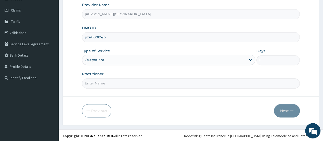
click at [135, 82] on input "Practitioner" at bounding box center [191, 83] width 218 height 10
type input "DR W..[PERSON_NAME]"
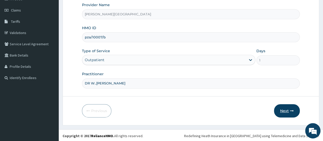
click at [289, 109] on button "Next" at bounding box center [287, 110] width 26 height 13
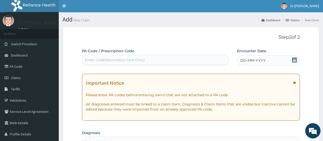
scroll to position [0, 0]
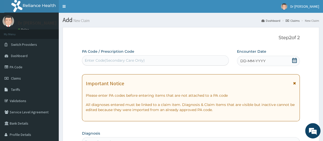
click at [255, 60] on span "DD-MM-YYYY" at bounding box center [252, 60] width 25 height 5
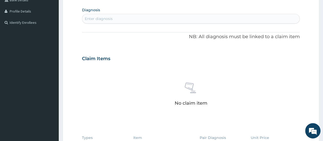
click at [129, 18] on div "Enter diagnosis" at bounding box center [190, 19] width 217 height 8
type input "h"
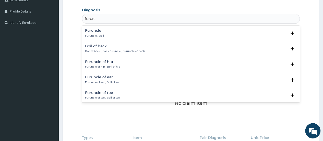
type input "furunc"
click at [98, 32] on div "Furuncle Furuncle , Boil" at bounding box center [94, 33] width 19 height 9
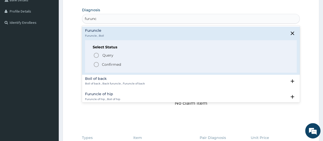
click at [98, 67] on div "Select Status Query Query covers suspected (?), Keep in view (kiv), Ruled out (…" at bounding box center [191, 56] width 212 height 32
click at [96, 63] on icon "status option filled" at bounding box center [96, 64] width 6 height 6
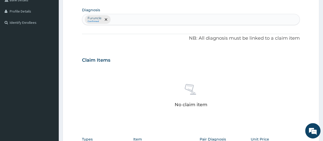
scroll to position [227, 0]
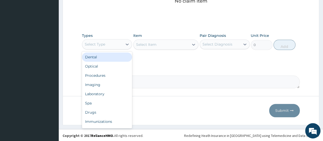
click at [113, 42] on div "Select Type" at bounding box center [102, 44] width 40 height 8
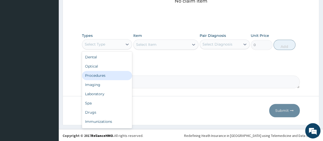
click at [100, 74] on div "Procedures" at bounding box center [107, 75] width 50 height 9
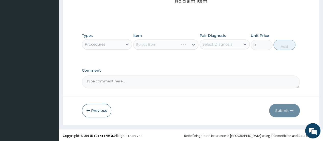
click at [147, 41] on div "Select Item" at bounding box center [165, 44] width 65 height 10
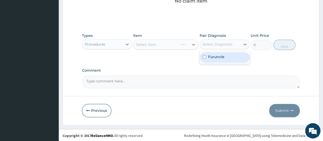
click at [213, 45] on div "Select Diagnosis" at bounding box center [217, 44] width 30 height 5
click at [204, 57] on input "checkbox" at bounding box center [204, 56] width 3 height 3
checkbox input "true"
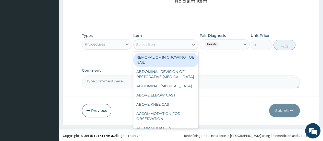
click at [164, 44] on div "Select Item" at bounding box center [162, 44] width 56 height 8
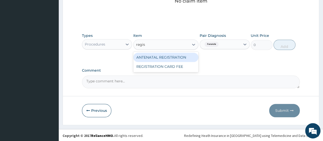
type input "regist"
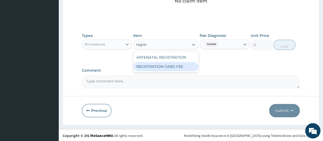
click at [154, 67] on div "REGISTRATION CARD FEE" at bounding box center [165, 66] width 65 height 9
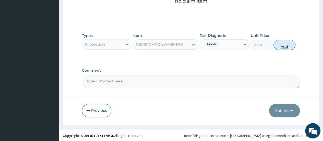
click at [284, 42] on button "Add" at bounding box center [284, 45] width 22 height 10
type input "0"
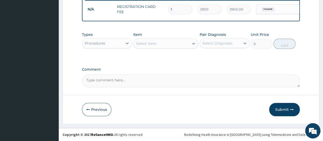
click at [160, 46] on div "Select Item" at bounding box center [162, 43] width 56 height 8
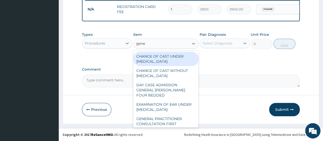
type input "gener"
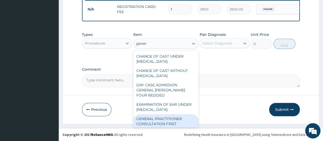
click at [158, 122] on div "GENERAL PRACTITIONER CONSULTATION FIRST OUTPATIENT CONSULTATION" at bounding box center [165, 123] width 65 height 19
type input "3600"
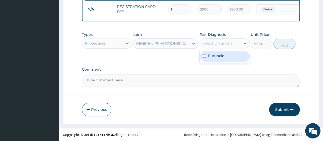
click at [223, 45] on div "Select Diagnosis" at bounding box center [217, 43] width 30 height 5
click at [205, 57] on input "checkbox" at bounding box center [204, 55] width 3 height 3
checkbox input "true"
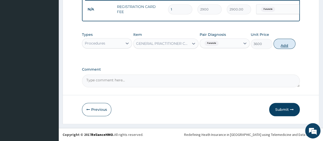
click at [282, 45] on button "Add" at bounding box center [284, 44] width 22 height 10
type input "0"
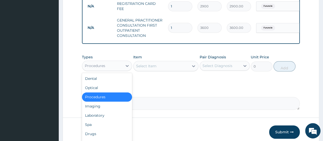
click at [114, 70] on div "Procedures" at bounding box center [102, 66] width 40 height 8
drag, startPoint x: 100, startPoint y: 137, endPoint x: 108, endPoint y: 136, distance: 7.7
click at [108, 136] on div "Drugs" at bounding box center [107, 133] width 50 height 9
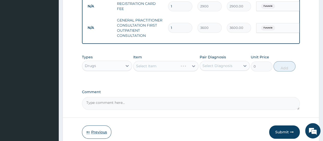
click at [108, 136] on button "Previous" at bounding box center [96, 131] width 29 height 13
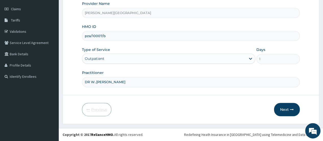
scroll to position [68, 0]
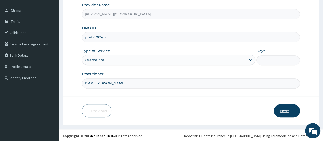
click at [290, 109] on icon "button" at bounding box center [292, 111] width 4 height 4
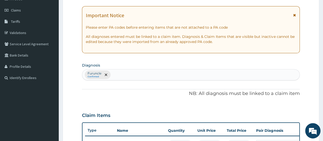
scroll to position [191, 0]
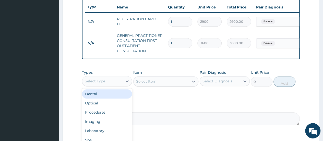
click at [112, 85] on div "Select Type" at bounding box center [102, 81] width 40 height 8
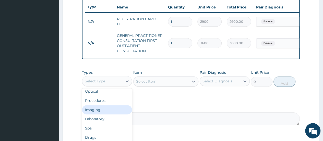
scroll to position [12, 0]
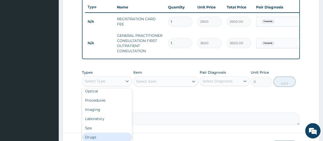
click at [105, 140] on div "Drugs" at bounding box center [107, 136] width 50 height 9
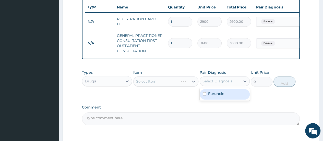
click at [211, 84] on div "Select Diagnosis" at bounding box center [217, 80] width 30 height 5
click at [212, 96] on label "Furuncle" at bounding box center [216, 93] width 16 height 5
checkbox input "true"
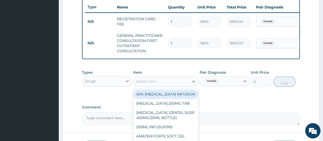
click at [157, 84] on div "Select Item" at bounding box center [162, 81] width 56 height 8
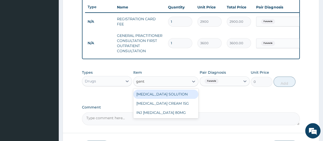
type input "genta"
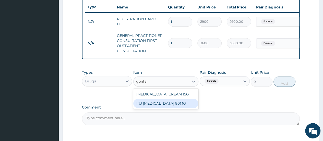
click at [160, 108] on div "INJ [MEDICAL_DATA] 80MG" at bounding box center [165, 103] width 65 height 9
type input "1000"
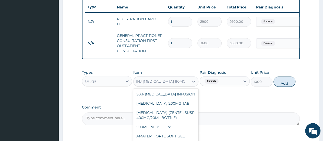
click at [164, 83] on div "INJ [MEDICAL_DATA] 80MG" at bounding box center [161, 81] width 50 height 5
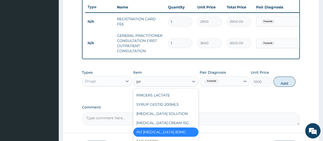
scroll to position [0, 0]
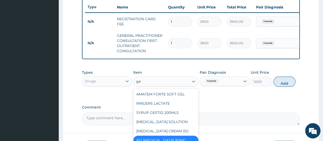
type input "gen"
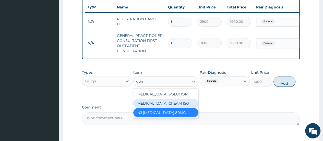
click at [163, 108] on div "[MEDICAL_DATA] CREAM 15G" at bounding box center [165, 103] width 65 height 9
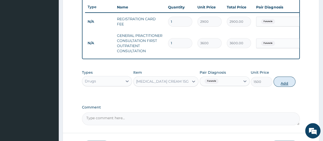
click at [285, 86] on button "Add" at bounding box center [284, 81] width 22 height 10
type input "0"
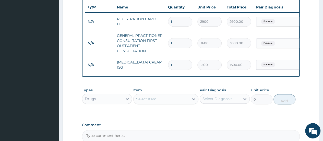
scroll to position [249, 0]
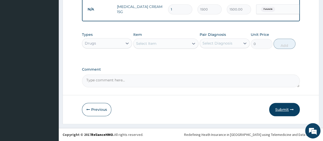
click at [289, 109] on button "Submit" at bounding box center [284, 109] width 31 height 13
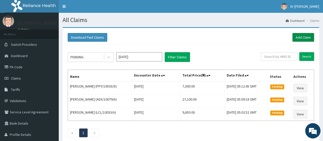
click at [306, 38] on link "Add Claim" at bounding box center [303, 37] width 22 height 9
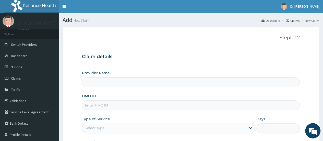
type input "Smith Medical Centre"
click at [190, 105] on input "HMO ID" at bounding box center [191, 105] width 218 height 10
type input "slh/10047/a"
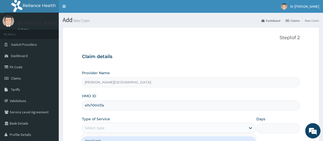
click at [159, 130] on div "Select type" at bounding box center [164, 128] width 164 height 8
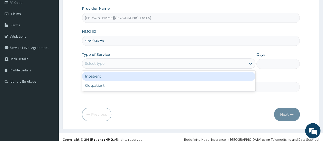
scroll to position [68, 0]
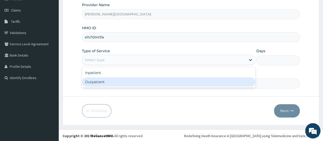
click at [153, 81] on div "Outpatient" at bounding box center [168, 81] width 173 height 9
type input "1"
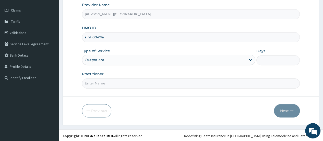
click at [145, 81] on input "Practitioner" at bounding box center [191, 83] width 218 height 10
type input "DR W..[PERSON_NAME]"
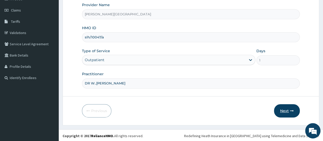
click at [285, 110] on button "Next" at bounding box center [287, 110] width 26 height 13
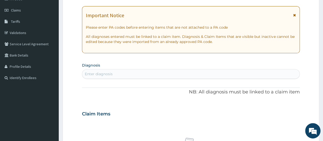
click at [156, 72] on div "Enter diagnosis" at bounding box center [190, 74] width 217 height 8
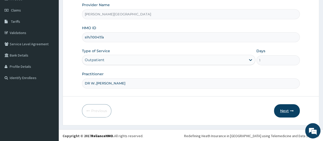
click at [293, 105] on button "Next" at bounding box center [287, 110] width 26 height 13
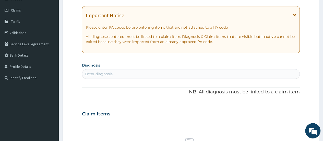
scroll to position [0, 0]
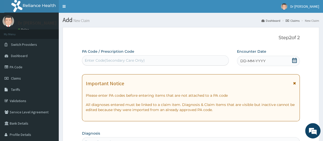
click at [274, 62] on div "DD-MM-YYYY" at bounding box center [268, 61] width 63 height 10
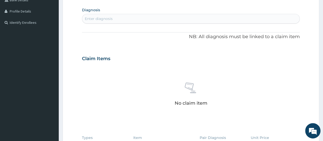
click at [135, 19] on div "Enter diagnosis" at bounding box center [190, 19] width 217 height 8
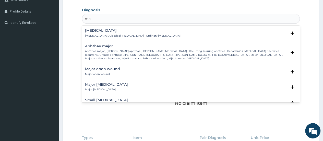
type input "m"
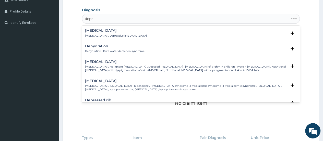
type input "depre"
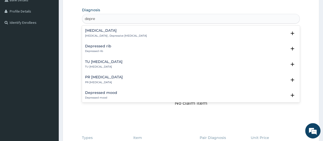
click at [105, 94] on h4 "Depressed mood" at bounding box center [101, 93] width 32 height 4
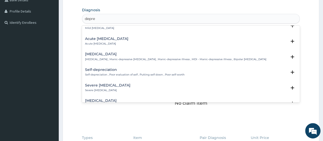
scroll to position [134, 0]
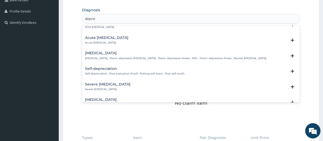
click at [108, 39] on h4 "Acute depression" at bounding box center [106, 38] width 43 height 4
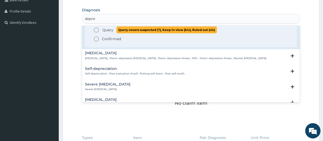
click at [97, 32] on circle "status option query" at bounding box center [96, 30] width 5 height 5
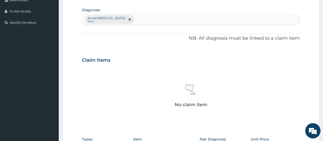
scroll to position [227, 0]
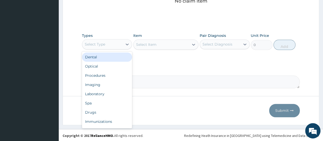
click at [102, 44] on div "Select Type" at bounding box center [95, 44] width 20 height 5
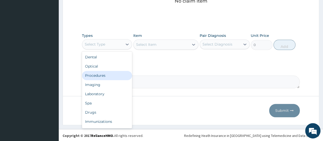
click at [103, 75] on div "Procedures" at bounding box center [107, 75] width 50 height 9
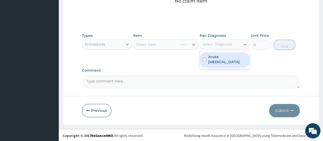
click at [220, 42] on div "Select Diagnosis" at bounding box center [217, 44] width 30 height 5
click at [213, 56] on label "Acute depression" at bounding box center [227, 59] width 39 height 10
checkbox input "true"
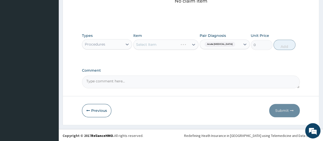
click at [163, 43] on div "Select Item" at bounding box center [165, 44] width 65 height 10
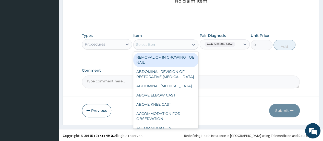
click at [163, 44] on div "Select Item" at bounding box center [162, 44] width 56 height 8
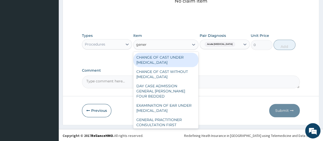
type input "genera"
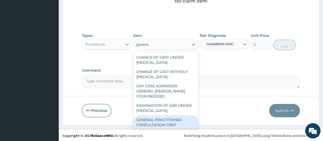
click at [174, 122] on div "GENERAL PRACTITIONER CONSULTATION FIRST OUTPATIENT CONSULTATION" at bounding box center [165, 124] width 65 height 19
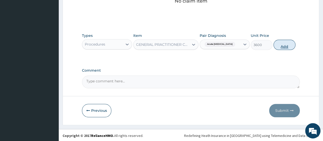
click at [282, 43] on button "Add" at bounding box center [284, 45] width 22 height 10
type input "0"
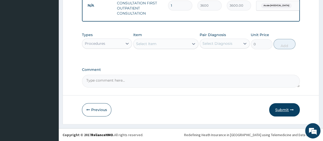
click at [289, 115] on button "Submit" at bounding box center [284, 109] width 31 height 13
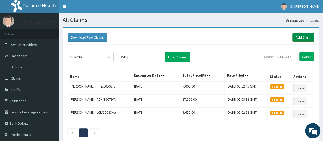
click at [299, 35] on link "Add Claim" at bounding box center [303, 37] width 22 height 9
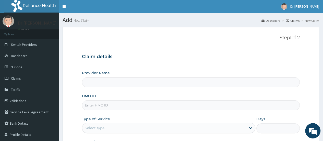
type input "Smith Medical Centre"
click at [190, 108] on input "HMO ID" at bounding box center [191, 105] width 218 height 10
type input "SLB/10083/A"
click at [127, 129] on div "Select type" at bounding box center [164, 128] width 164 height 8
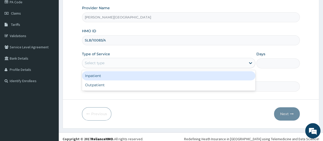
scroll to position [68, 0]
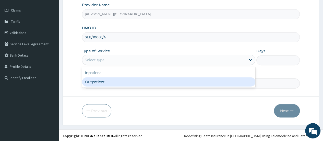
click at [117, 82] on div "Outpatient" at bounding box center [168, 81] width 173 height 9
type input "1"
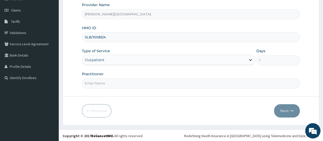
click at [113, 82] on input "Practitioner" at bounding box center [191, 83] width 218 height 10
type input "DR W..[PERSON_NAME]"
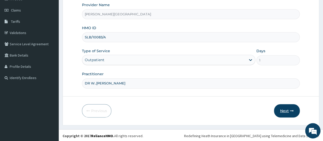
click at [282, 110] on button "Next" at bounding box center [287, 110] width 26 height 13
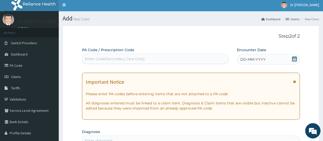
scroll to position [0, 0]
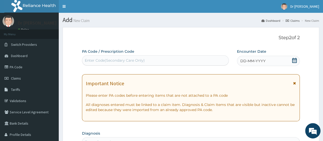
click at [271, 62] on div "DD-MM-YYYY" at bounding box center [268, 61] width 63 height 10
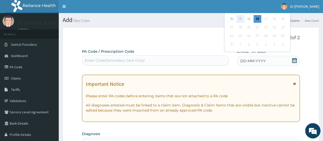
click at [239, 16] on div "11" at bounding box center [240, 19] width 8 height 8
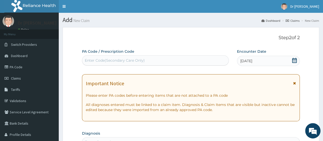
scroll to position [123, 0]
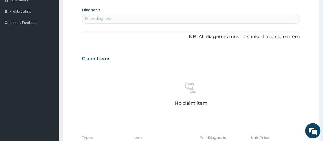
click at [136, 19] on div "Enter diagnosis" at bounding box center [190, 19] width 217 height 8
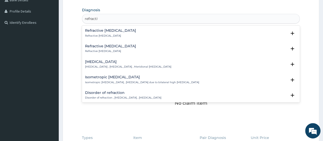
type input "refractive"
click at [104, 33] on div "Refractive diplopia Refractive diplopia" at bounding box center [110, 33] width 51 height 9
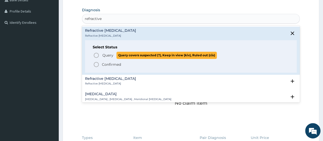
click at [96, 55] on icon "status option query" at bounding box center [96, 55] width 6 height 6
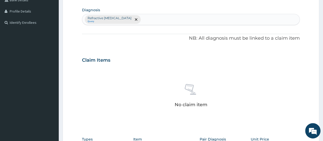
scroll to position [227, 0]
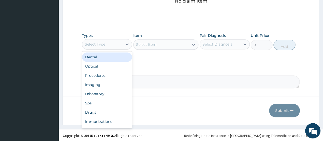
click at [104, 40] on div "Select Type" at bounding box center [102, 44] width 40 height 8
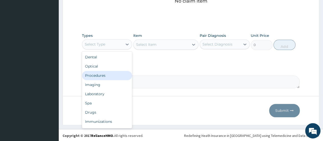
click at [110, 77] on div "Procedures" at bounding box center [107, 75] width 50 height 9
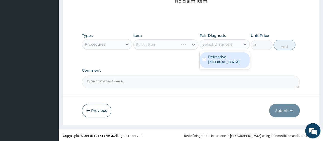
click at [214, 43] on div "Select Diagnosis" at bounding box center [217, 44] width 30 height 5
click at [208, 58] on label "Refractive diplopia" at bounding box center [227, 59] width 39 height 10
checkbox input "true"
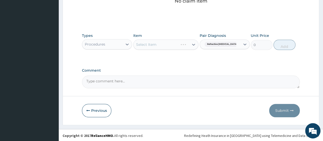
click at [172, 45] on div "Select Item" at bounding box center [165, 44] width 65 height 10
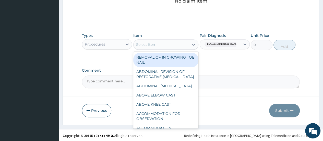
click at [167, 45] on div "Select Item" at bounding box center [162, 44] width 56 height 8
type input "e"
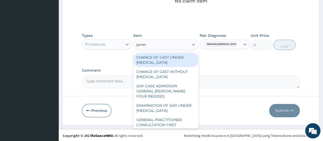
type input "genera"
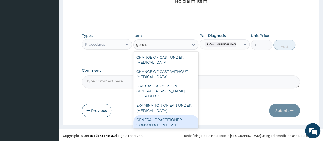
click at [174, 125] on div "GENERAL PRACTITIONER CONSULTATION FIRST OUTPATIENT CONSULTATION" at bounding box center [165, 124] width 65 height 19
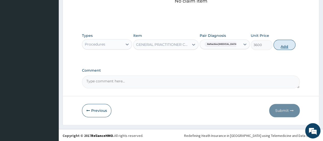
click at [282, 44] on button "Add" at bounding box center [284, 45] width 22 height 10
type input "0"
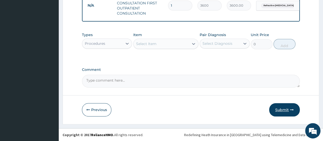
click at [283, 112] on button "Submit" at bounding box center [284, 109] width 31 height 13
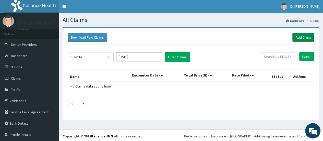
click at [293, 37] on link "Add Claim" at bounding box center [303, 37] width 22 height 9
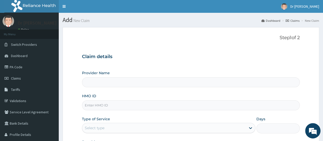
click at [118, 106] on input "HMO ID" at bounding box center [191, 105] width 218 height 10
type input "ppy"
type input "[PERSON_NAME][GEOGRAPHIC_DATA]"
type input "ppy/100068/c"
click at [116, 129] on div "Select type" at bounding box center [164, 128] width 164 height 8
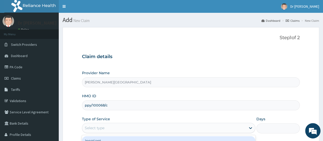
scroll to position [68, 0]
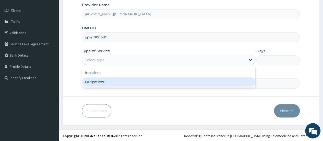
click at [147, 81] on div "Outpatient" at bounding box center [168, 81] width 173 height 9
type input "1"
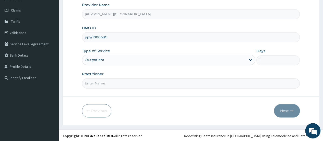
click at [124, 84] on input "Practitioner" at bounding box center [191, 83] width 218 height 10
type input "DR W..A.SMITH"
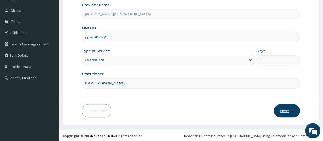
click at [288, 107] on button "Next" at bounding box center [287, 110] width 26 height 13
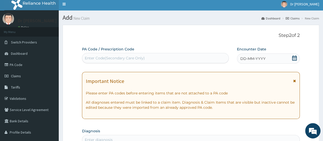
scroll to position [0, 0]
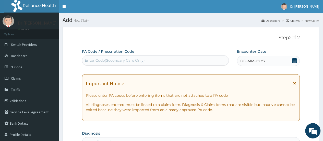
click at [131, 60] on div "Enter Code(Secondary Care Only)" at bounding box center [115, 60] width 60 height 5
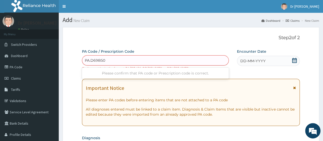
type input "PA.D69B50"
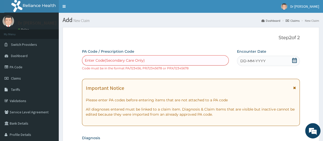
click at [155, 59] on div "Enter Code(Secondary Care Only)" at bounding box center [155, 60] width 146 height 8
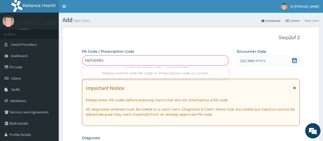
type input "PA/D69B50"
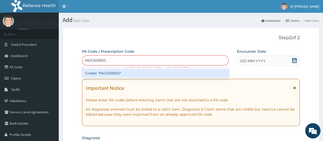
click at [151, 72] on div "Create "PA/D69B50"" at bounding box center [155, 72] width 147 height 9
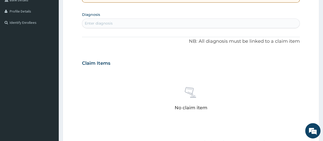
scroll to position [230, 0]
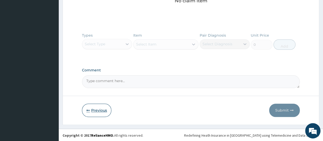
click at [92, 113] on button "Previous" at bounding box center [96, 109] width 29 height 13
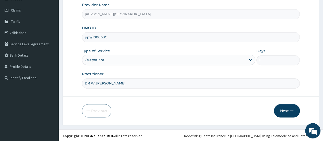
click at [97, 38] on input "ppy/100068/c" at bounding box center [191, 37] width 218 height 10
type input "ppy/10068/c"
click at [287, 101] on form "Step 1 of 2 Claim details Provider Name Smith Medical Centre HMO ID ppy/10068/c…" at bounding box center [191, 42] width 257 height 166
click at [286, 109] on button "Next" at bounding box center [287, 110] width 26 height 13
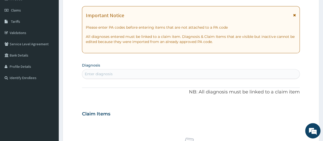
scroll to position [0, 0]
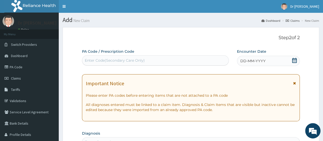
click at [132, 61] on div "Enter Code(Secondary Care Only)" at bounding box center [115, 60] width 60 height 5
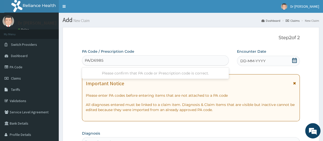
type input "PA/D69B50"
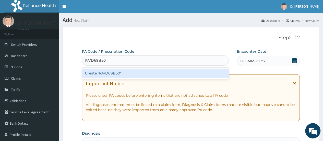
click at [126, 74] on div "Create "PA/D69B50"" at bounding box center [155, 72] width 147 height 9
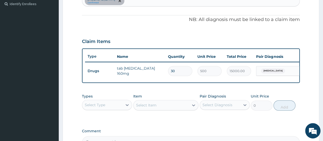
scroll to position [19, 0]
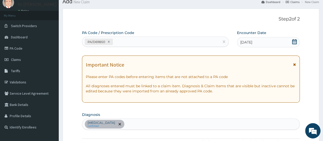
click at [148, 125] on div "Secondary hypertension confirmed" at bounding box center [190, 123] width 217 height 11
type input "headache"
click at [143, 122] on div "Secondary hypertension confirmed" at bounding box center [190, 123] width 217 height 11
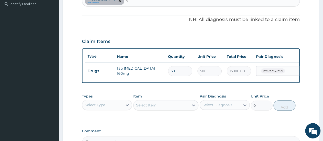
scroll to position [140, 0]
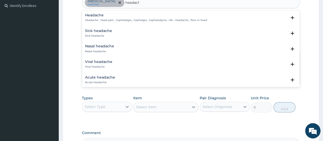
type input "headache"
click at [152, 18] on p "Headache , Head pain , Cephalalgia , Cephalgia , Cephalodynia , HA - Headache ,…" at bounding box center [146, 20] width 122 height 4
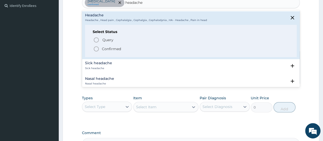
click at [95, 49] on icon "status option filled" at bounding box center [96, 49] width 6 height 6
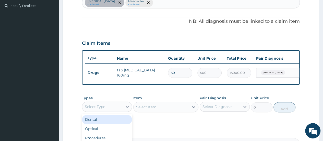
click at [116, 109] on div "Select Type" at bounding box center [102, 106] width 40 height 8
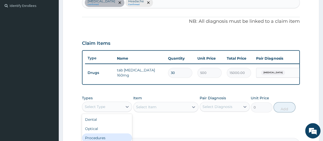
click at [121, 137] on div "Procedures" at bounding box center [107, 137] width 50 height 9
click at [153, 108] on div "Select Item" at bounding box center [165, 107] width 65 height 10
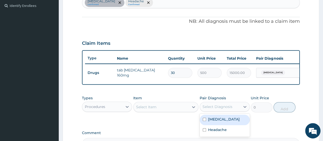
click at [213, 111] on div "Select Diagnosis" at bounding box center [220, 106] width 40 height 8
click at [205, 121] on input "checkbox" at bounding box center [204, 118] width 3 height 3
checkbox input "true"
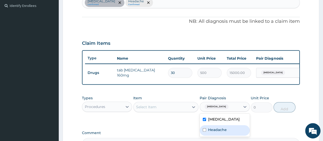
click at [205, 131] on input "checkbox" at bounding box center [204, 129] width 3 height 3
checkbox input "true"
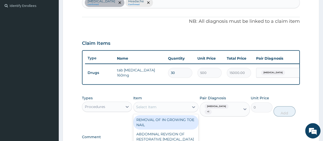
click at [152, 109] on div "Select Item" at bounding box center [146, 106] width 20 height 5
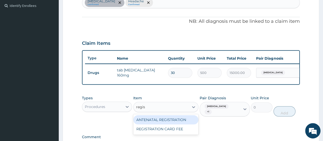
type input "regist"
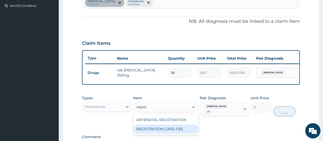
click at [157, 133] on div "REGISTRATION CARD FEE" at bounding box center [165, 128] width 65 height 9
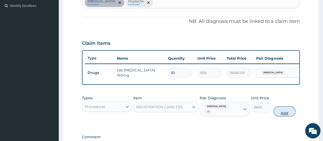
click at [282, 115] on button "Add" at bounding box center [284, 111] width 22 height 10
type input "0"
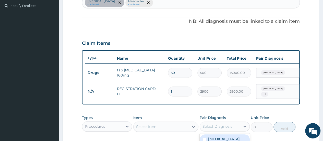
click at [214, 128] on div "Select Diagnosis" at bounding box center [217, 126] width 30 height 5
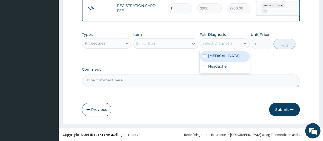
click at [204, 57] on input "checkbox" at bounding box center [204, 55] width 3 height 3
checkbox input "true"
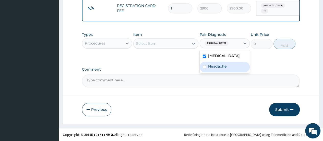
click at [205, 68] on input "checkbox" at bounding box center [204, 66] width 3 height 3
checkbox input "true"
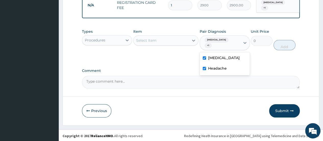
click at [147, 39] on div "Select Item" at bounding box center [165, 40] width 65 height 10
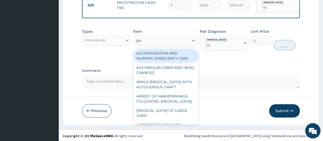
type input "gene"
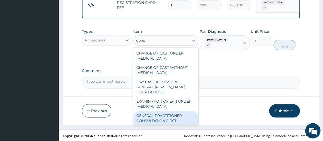
click at [149, 123] on div "GENERAL PRACTITIONER CONSULTATION FIRST OUTPATIENT CONSULTATION" at bounding box center [165, 120] width 65 height 19
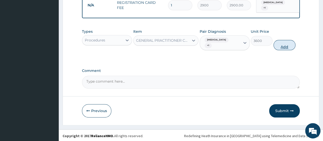
click at [285, 44] on button "Add" at bounding box center [284, 45] width 22 height 10
type input "0"
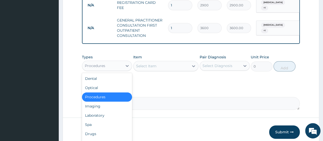
click at [99, 64] on div "Procedures" at bounding box center [107, 66] width 50 height 10
click at [94, 136] on div "Drugs" at bounding box center [107, 133] width 50 height 9
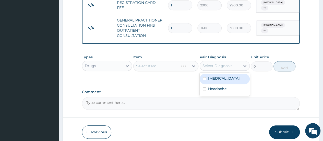
click at [218, 68] on div "Select Diagnosis" at bounding box center [217, 65] width 30 height 5
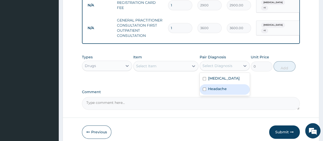
click at [204, 91] on input "checkbox" at bounding box center [204, 88] width 3 height 3
checkbox input "true"
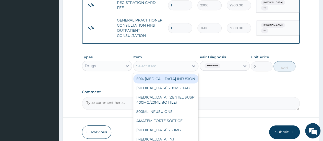
click at [167, 67] on div "Select Item" at bounding box center [162, 66] width 56 height 8
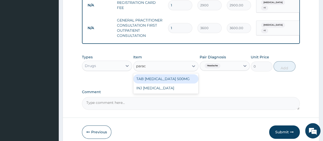
type input "parace"
click at [168, 83] on div "TAB PARACETAMOL 500MG" at bounding box center [165, 78] width 65 height 9
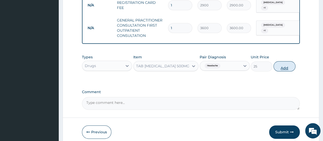
click at [284, 70] on button "Add" at bounding box center [284, 66] width 22 height 10
type input "0"
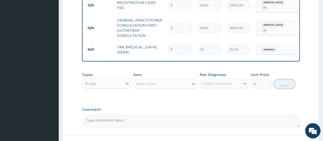
type input "18"
type input "450.00"
type input "18"
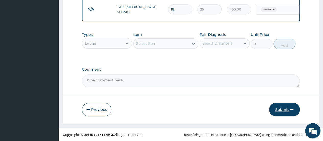
click at [290, 111] on button "Submit" at bounding box center [284, 109] width 31 height 13
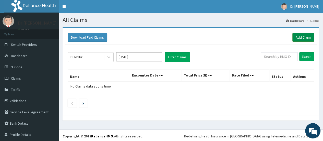
click at [295, 35] on link "Add Claim" at bounding box center [303, 37] width 22 height 9
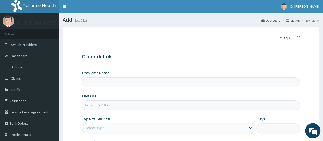
click at [115, 106] on input "HMO ID" at bounding box center [191, 105] width 218 height 10
type input "[PERSON_NAME][GEOGRAPHIC_DATA]"
type input "ova/10002/a"
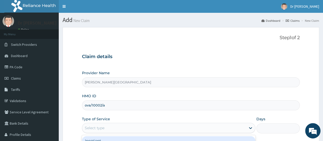
click at [112, 127] on div "Select type" at bounding box center [164, 128] width 164 height 8
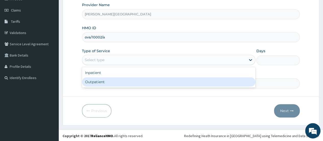
click at [136, 81] on div "Outpatient" at bounding box center [168, 81] width 173 height 9
type input "1"
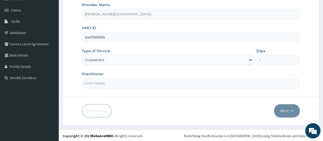
click at [125, 84] on input "Practitioner" at bounding box center [191, 83] width 218 height 10
type input "DR W..[PERSON_NAME]"
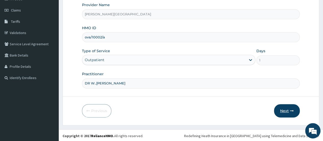
click at [291, 112] on button "Next" at bounding box center [287, 110] width 26 height 13
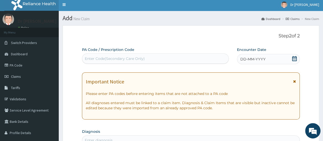
scroll to position [0, 0]
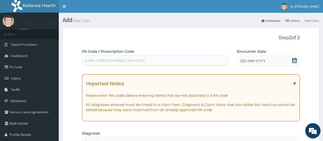
click at [166, 59] on div "Enter Code(Secondary Care Only)" at bounding box center [155, 60] width 146 height 8
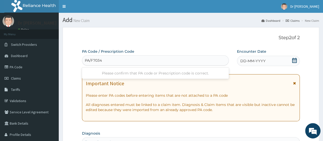
type input "PA/F70346"
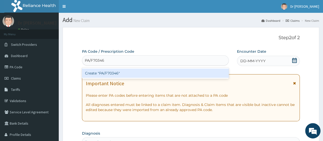
click at [165, 73] on div "Create "PA/F70346"" at bounding box center [155, 72] width 147 height 9
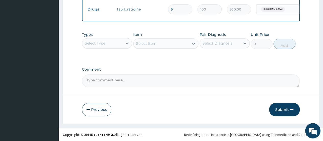
scroll to position [224, 0]
click at [118, 50] on div "Types Select Type Item Select Item Pair Diagnosis Select Diagnosis Unit Price 0…" at bounding box center [191, 40] width 218 height 22
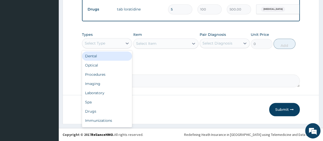
click at [118, 42] on div "Select Type" at bounding box center [102, 43] width 40 height 8
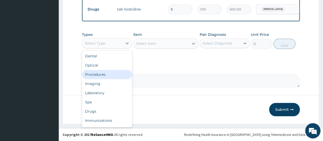
click at [112, 76] on div "Procedures" at bounding box center [107, 74] width 50 height 9
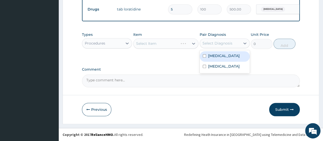
click at [226, 48] on div "Select Diagnosis" at bounding box center [225, 43] width 50 height 10
click at [206, 57] on input "checkbox" at bounding box center [204, 55] width 3 height 3
checkbox input "true"
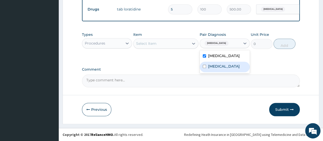
click at [205, 68] on input "checkbox" at bounding box center [204, 66] width 3 height 3
checkbox input "true"
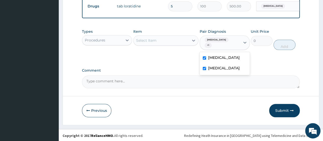
click at [154, 43] on div "Select Item" at bounding box center [146, 40] width 20 height 5
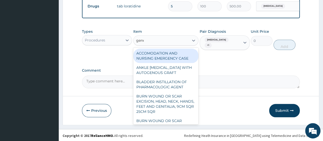
type input "gener"
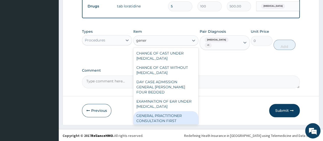
click at [158, 123] on div "GENERAL PRACTITIONER CONSULTATION FIRST OUTPATIENT CONSULTATION" at bounding box center [165, 120] width 65 height 19
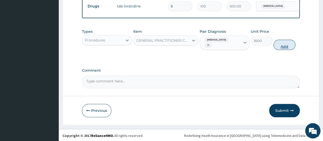
click at [288, 47] on button "Add" at bounding box center [284, 45] width 22 height 10
type input "0"
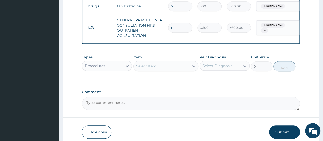
click at [163, 70] on div "Select Item" at bounding box center [162, 66] width 56 height 8
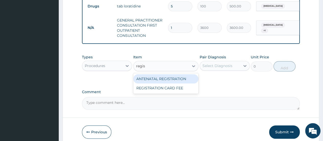
type input "regist"
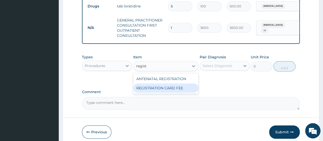
click at [159, 92] on div "REGISTRATION CARD FEE" at bounding box center [165, 87] width 65 height 9
type input "2900"
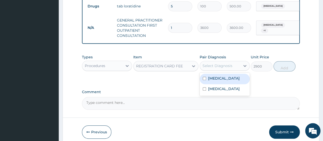
click at [218, 68] on div "Select Diagnosis" at bounding box center [217, 65] width 30 height 5
click at [205, 80] on input "checkbox" at bounding box center [204, 78] width 3 height 3
checkbox input "true"
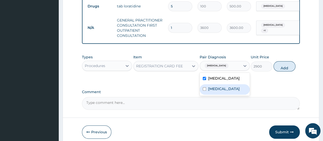
click at [205, 90] on input "checkbox" at bounding box center [204, 88] width 3 height 3
checkbox input "true"
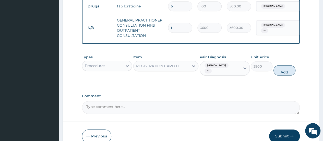
click at [287, 75] on button "Add" at bounding box center [284, 70] width 22 height 10
type input "0"
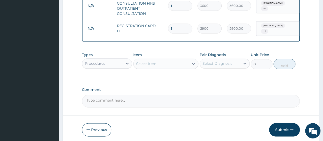
scroll to position [269, 0]
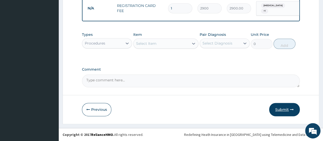
click at [282, 110] on button "Submit" at bounding box center [284, 109] width 31 height 13
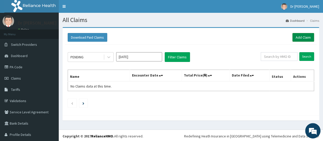
click at [303, 37] on link "Add Claim" at bounding box center [303, 37] width 22 height 9
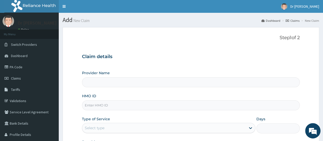
type input "[PERSON_NAME][GEOGRAPHIC_DATA]"
click at [113, 104] on input "HMO ID" at bounding box center [191, 105] width 218 height 10
type input "WFS/10016/A"
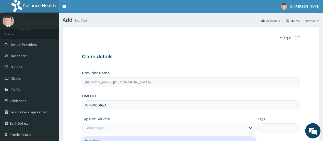
click at [125, 125] on div "Select type" at bounding box center [164, 128] width 164 height 8
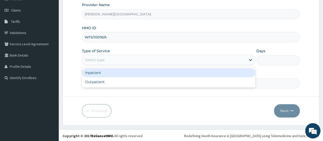
scroll to position [68, 0]
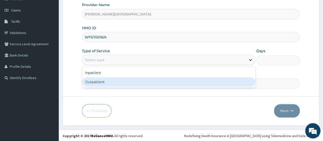
click at [115, 84] on div "Outpatient" at bounding box center [168, 81] width 173 height 9
type input "1"
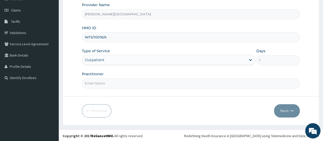
click at [116, 82] on input "Practitioner" at bounding box center [191, 83] width 218 height 10
type input "DR W..A.SMITH"
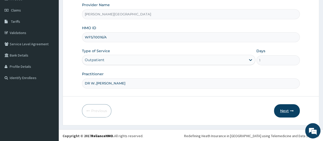
click at [289, 111] on button "Next" at bounding box center [287, 110] width 26 height 13
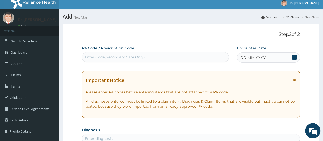
scroll to position [0, 0]
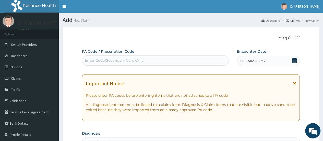
click at [169, 62] on div "Enter Code(Secondary Care Only)" at bounding box center [155, 60] width 146 height 8
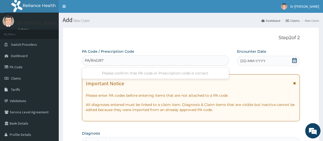
type input "PA/B4D870"
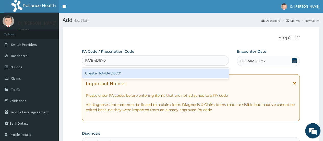
click at [156, 75] on div "Create "PA/B4D870"" at bounding box center [155, 72] width 147 height 9
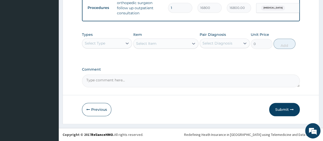
scroll to position [209, 0]
click at [285, 113] on button "Submit" at bounding box center [284, 109] width 31 height 13
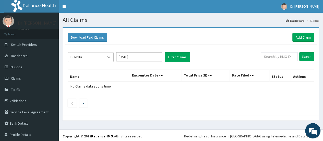
click at [110, 57] on icon at bounding box center [108, 56] width 5 height 5
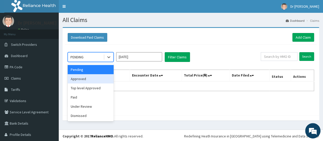
click at [96, 79] on div "Approved" at bounding box center [91, 78] width 46 height 9
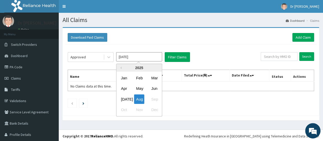
click at [149, 57] on input "[DATE]" at bounding box center [139, 56] width 46 height 9
click at [127, 97] on div "[DATE]" at bounding box center [124, 98] width 10 height 9
type input "[DATE]"
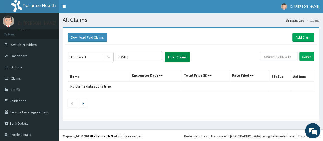
click at [178, 57] on button "Filter Claims" at bounding box center [177, 57] width 25 height 10
click at [174, 54] on button "Filter Claims" at bounding box center [177, 57] width 25 height 10
